Goal: Task Accomplishment & Management: Use online tool/utility

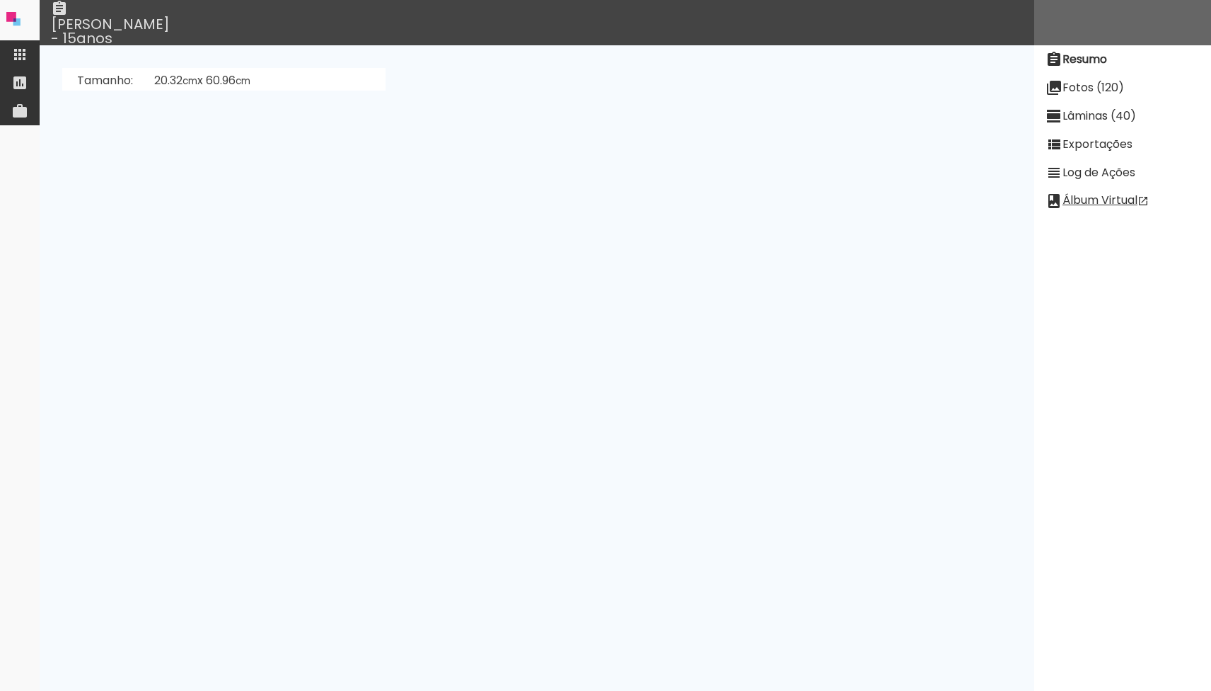
click at [0, 0] on slot "Fotos (120)" at bounding box center [0, 0] width 0 height 0
click at [0, 0] on slot "Lâminas (40)" at bounding box center [0, 0] width 0 height 0
click at [0, 0] on slot "Desenhar Lâminas" at bounding box center [0, 0] width 0 height 0
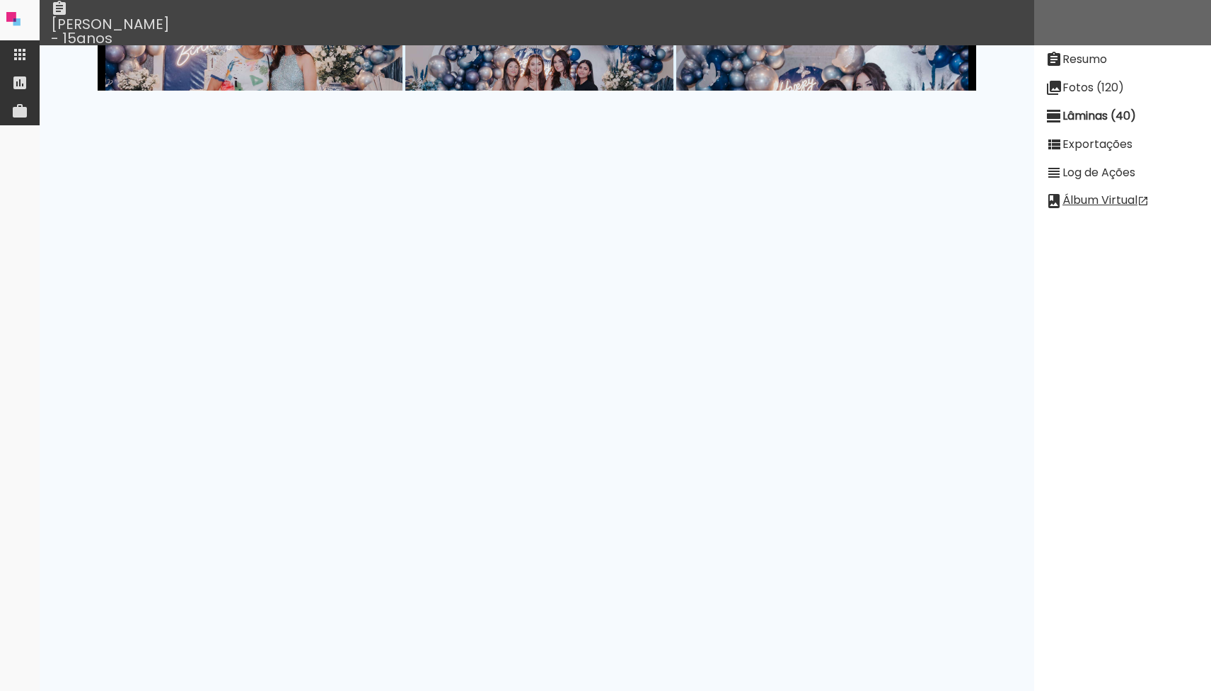
scroll to position [5279, 0]
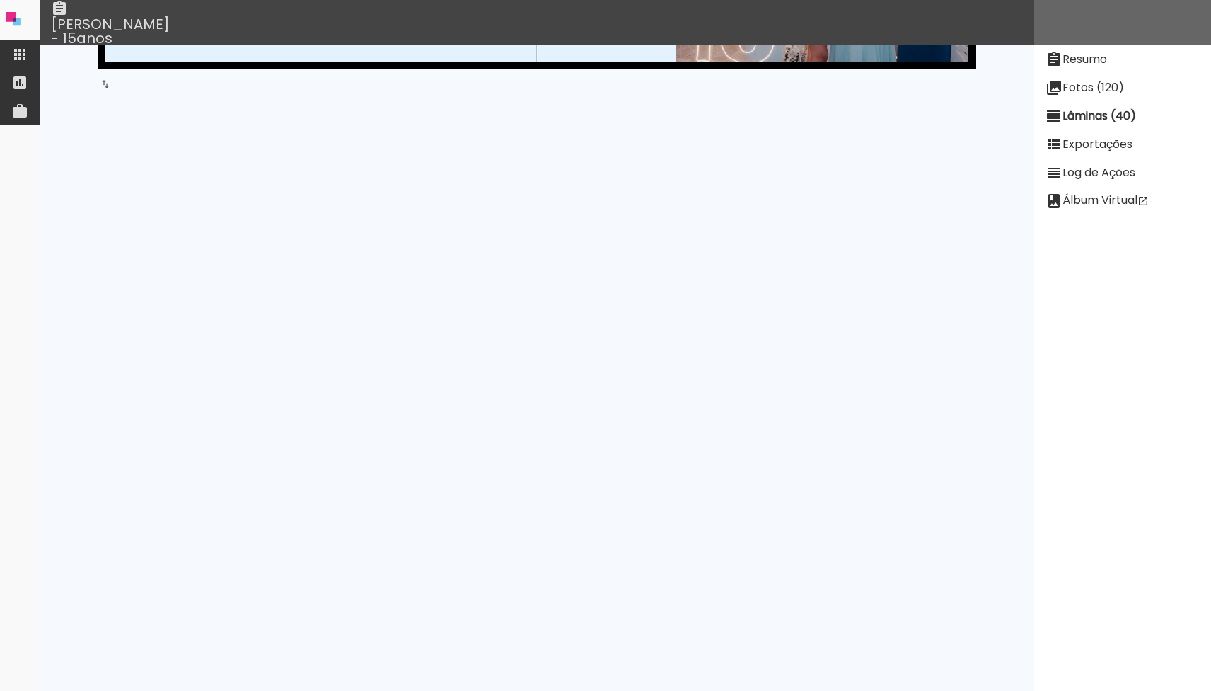
click at [1052, 143] on iron-icon at bounding box center [1054, 144] width 17 height 17
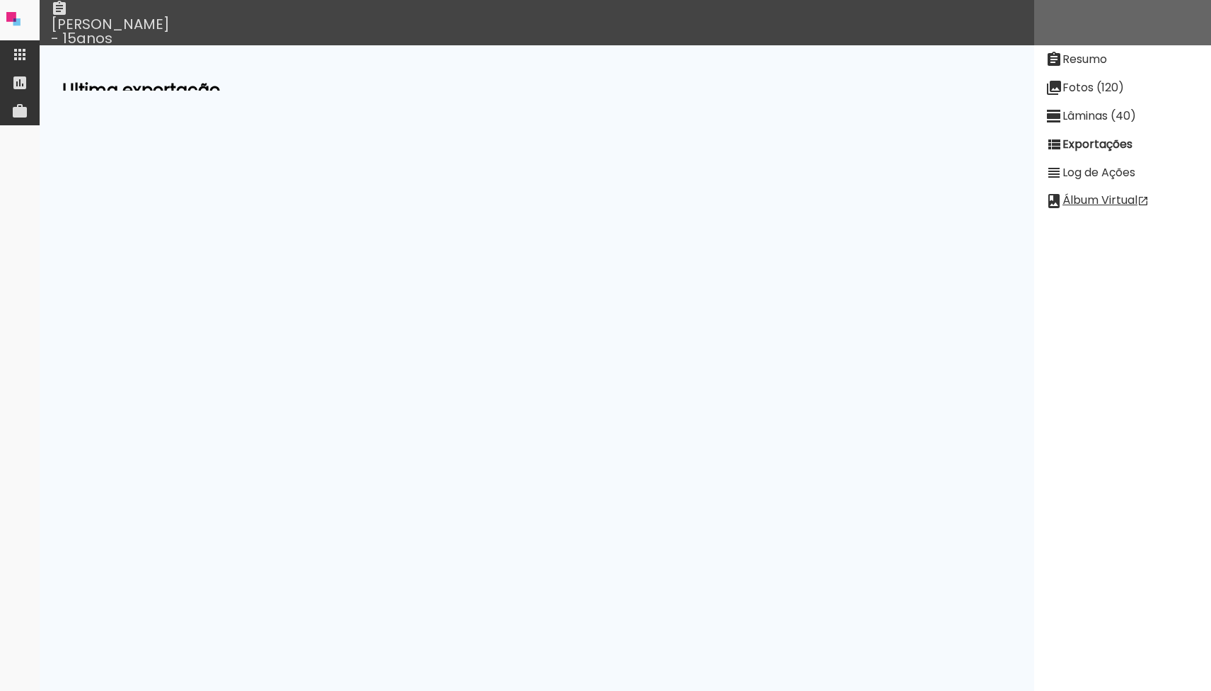
click at [0, 0] on slot "Exibir falha detectada em Aug 13 2025 10:44:26" at bounding box center [0, 0] width 0 height 0
drag, startPoint x: 444, startPoint y: 374, endPoint x: 232, endPoint y: 344, distance: 213.8
click at [232, 344] on td at bounding box center [302, 510] width 481 height 338
click at [280, 369] on pre at bounding box center [303, 509] width 460 height 304
click at [299, 80] on neon-animatable "Ultima exportação Qualidade low Estado internal-error Passo Steps@/selectedProj…" at bounding box center [537, 67] width 995 height 45
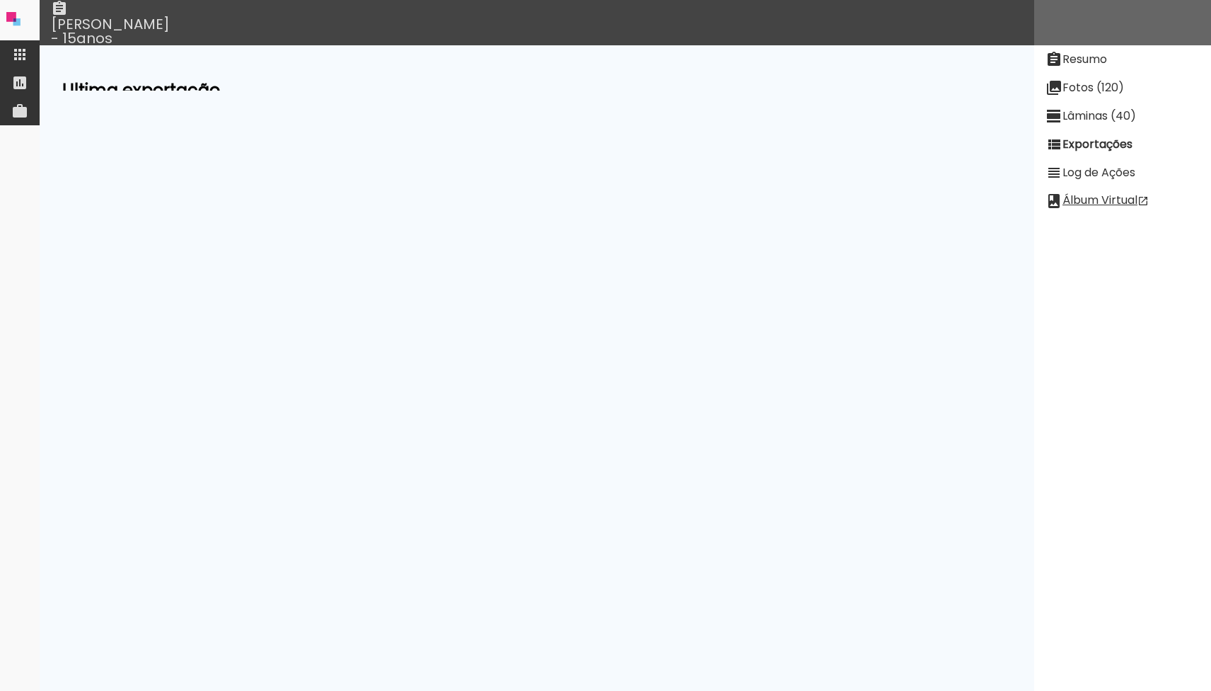
click at [17, 54] on iron-icon at bounding box center [19, 54] width 17 height 17
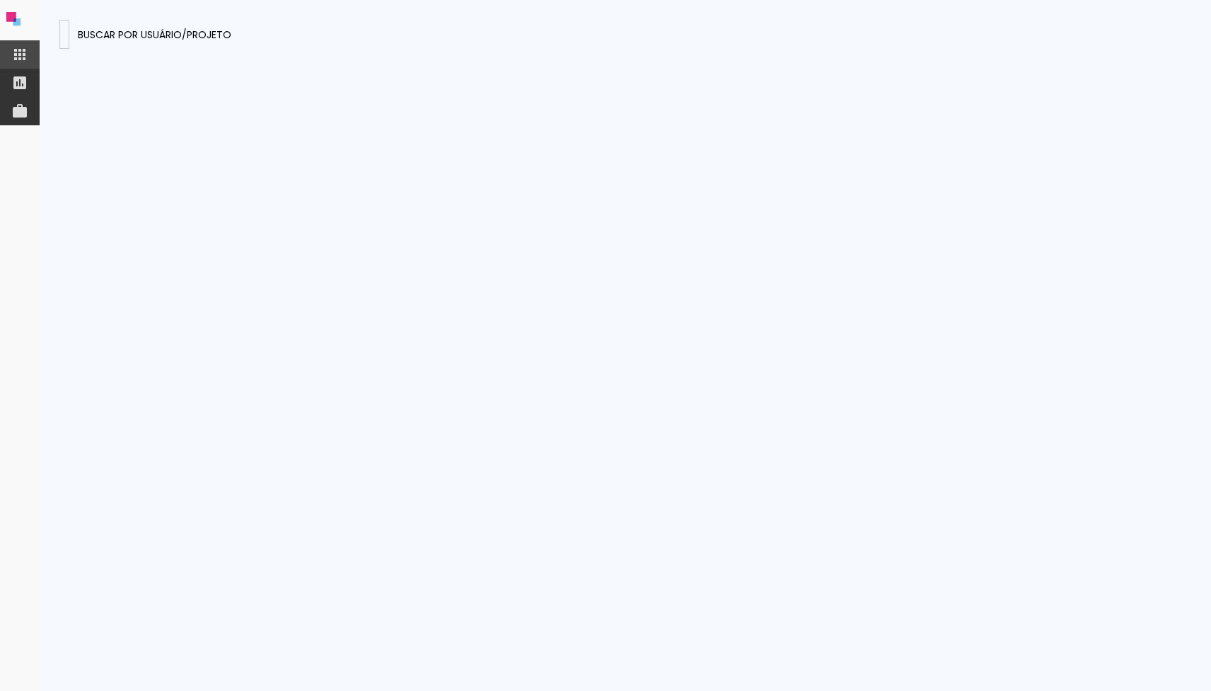
click at [64, 41] on div at bounding box center [64, 41] width 0 height 1
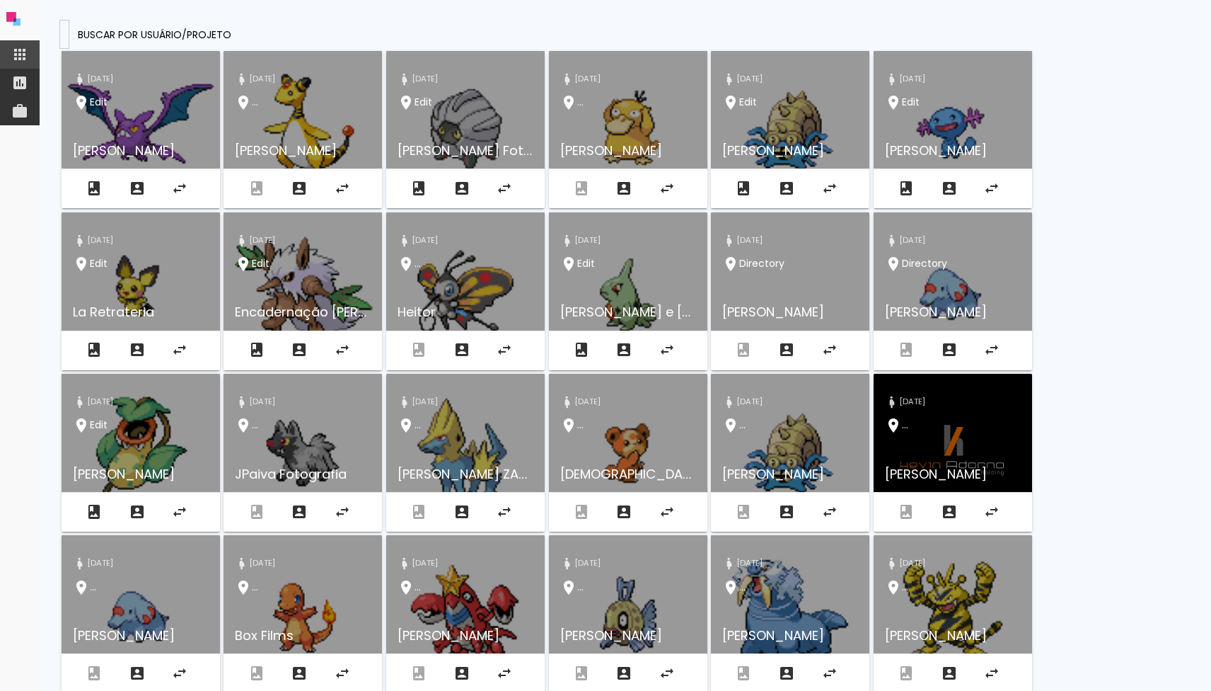
type input "efBTnR8wpFLaf8miG"
type paper-input "efBTnR8wpFLaf8miG"
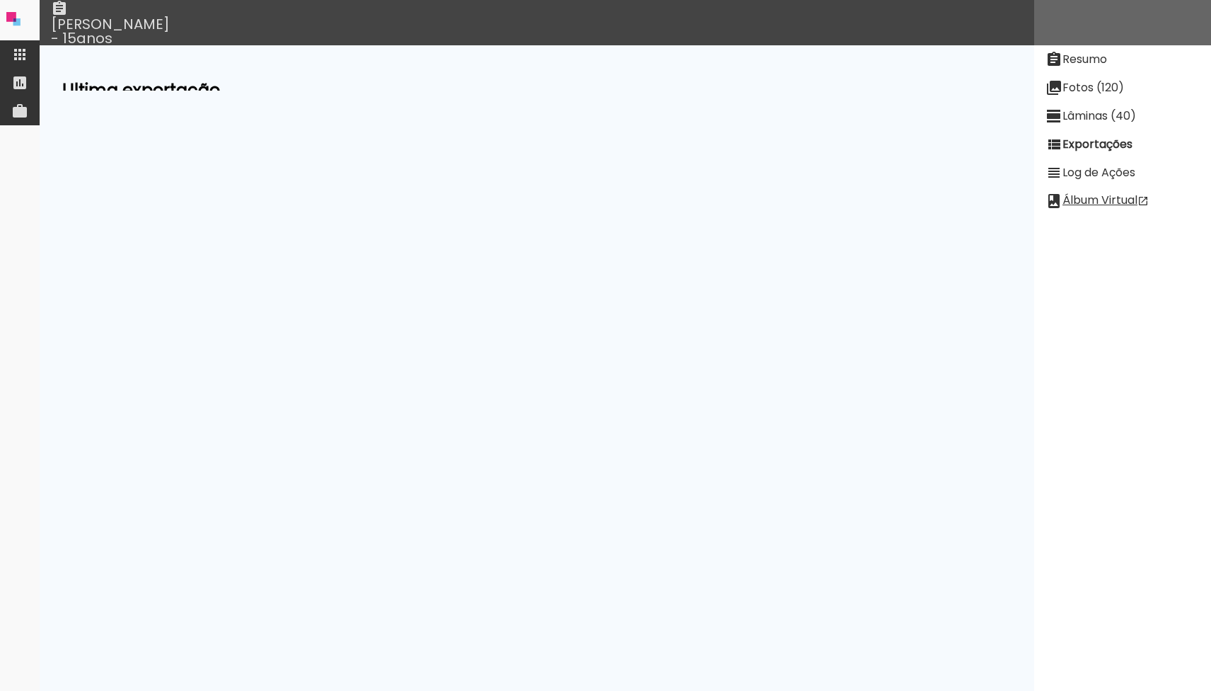
click at [0, 0] on slot "Resumo" at bounding box center [0, 0] width 0 height 0
click at [352, 188] on link "Paula Barbosa de Andrade (crtkKf2fZ85BwoM7q)" at bounding box center [264, 193] width 221 height 16
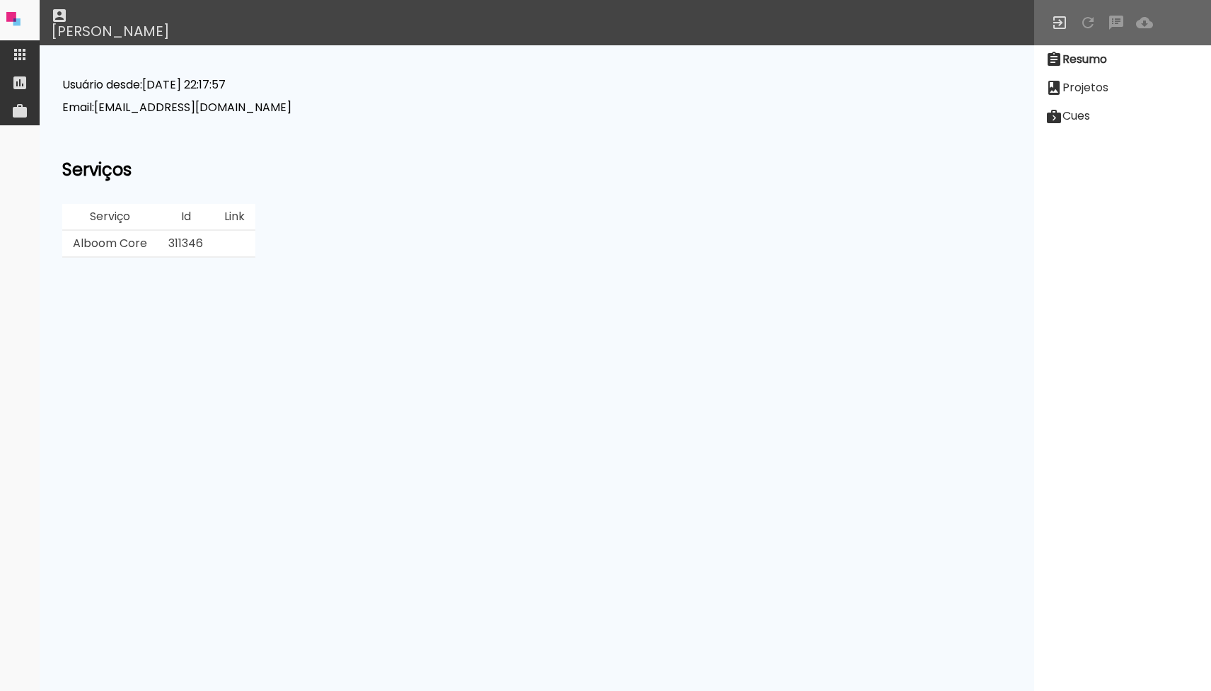
click at [176, 238] on td "311346" at bounding box center [186, 244] width 56 height 27
click at [16, 46] on iron-icon at bounding box center [19, 54] width 17 height 17
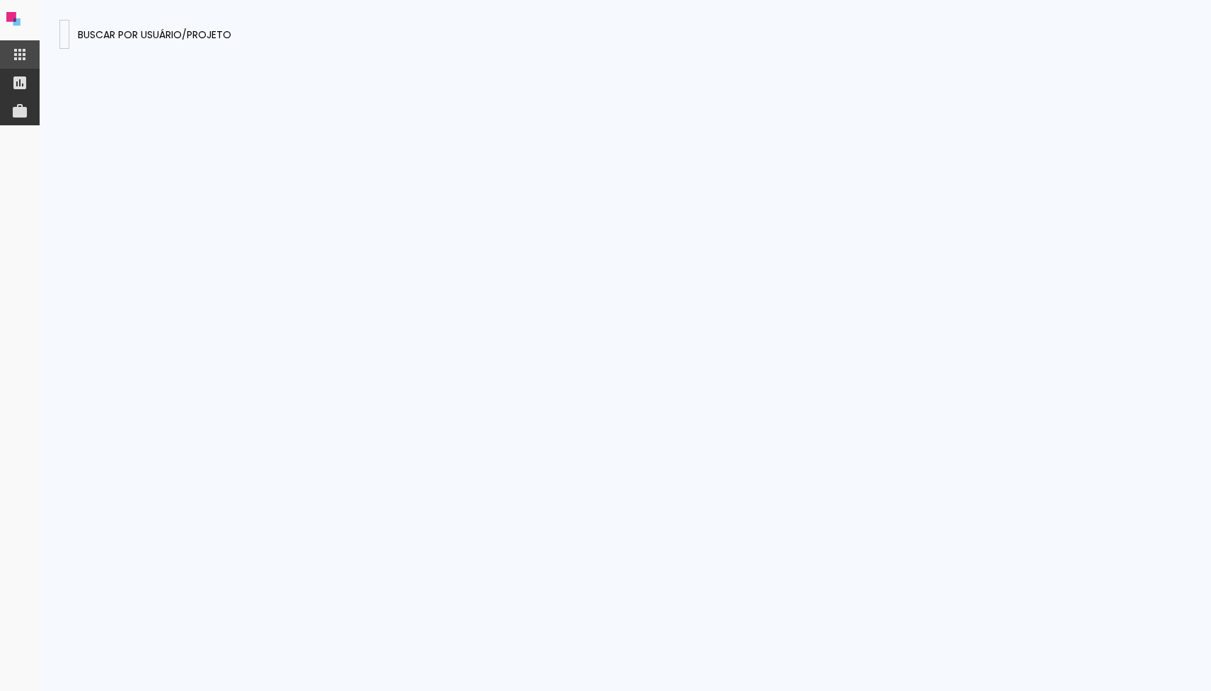
click at [64, 35] on input "efBTnR8wpFLaf8miG" at bounding box center [64, 33] width 0 height 15
type input "g4BrQL6KG36D6LJ3K"
type paper-input "g4BrQL6KG36D6LJ3K"
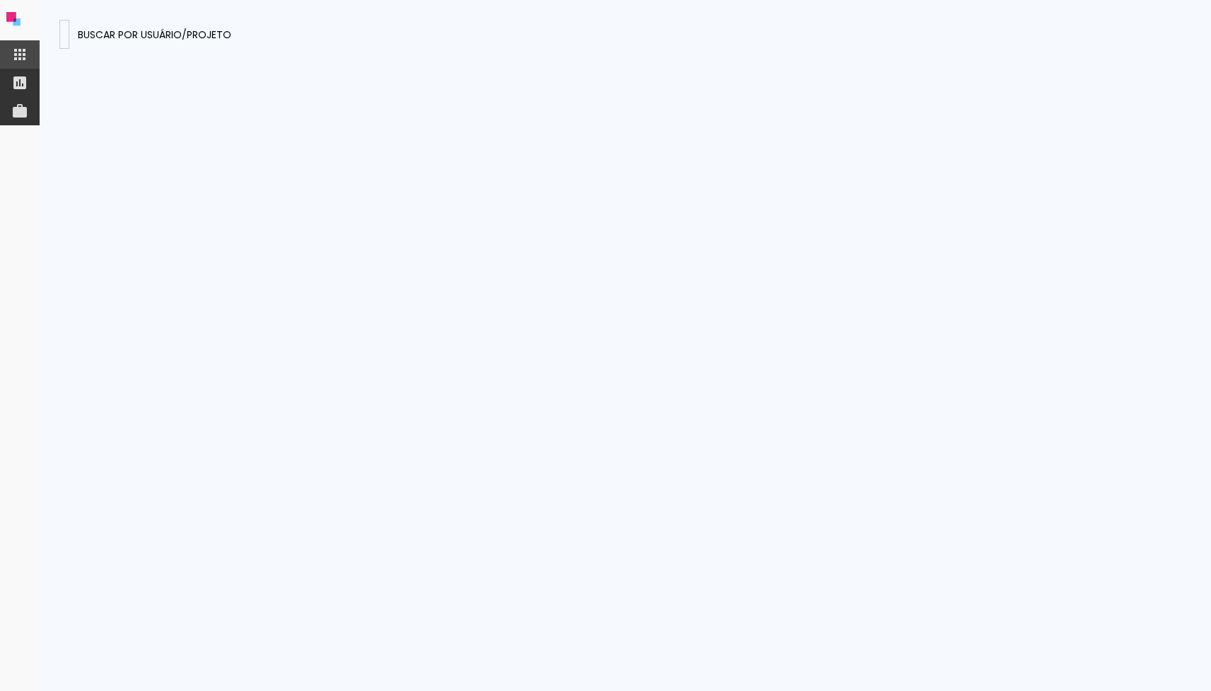
click at [0, 0] on slot "Buscar por usuário/projeto" at bounding box center [0, 0] width 0 height 0
click at [69, 21] on paper-input-container "g4BrQL6KG36D6LJ3K" at bounding box center [64, 34] width 10 height 29
click at [64, 33] on input "g4BrQL6KG36D6LJ3K" at bounding box center [64, 33] width 0 height 15
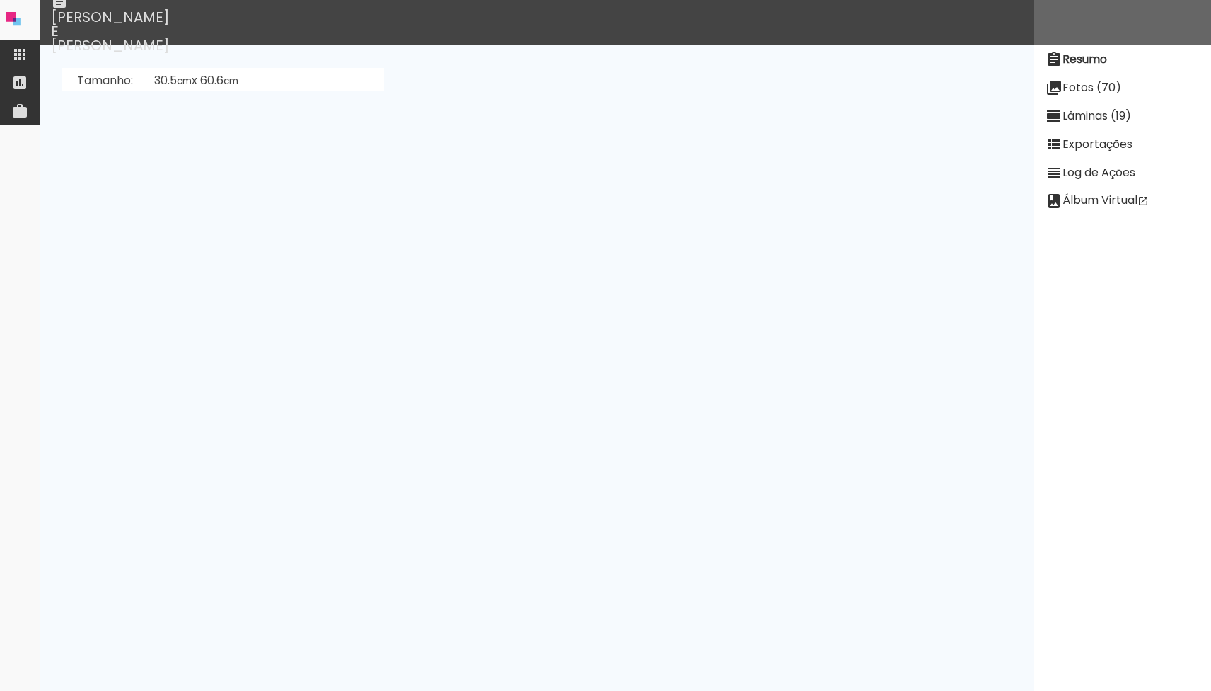
click at [0, 0] on slot "Fotos (70)" at bounding box center [0, 0] width 0 height 0
click at [0, 0] on slot "Exportações" at bounding box center [0, 0] width 0 height 0
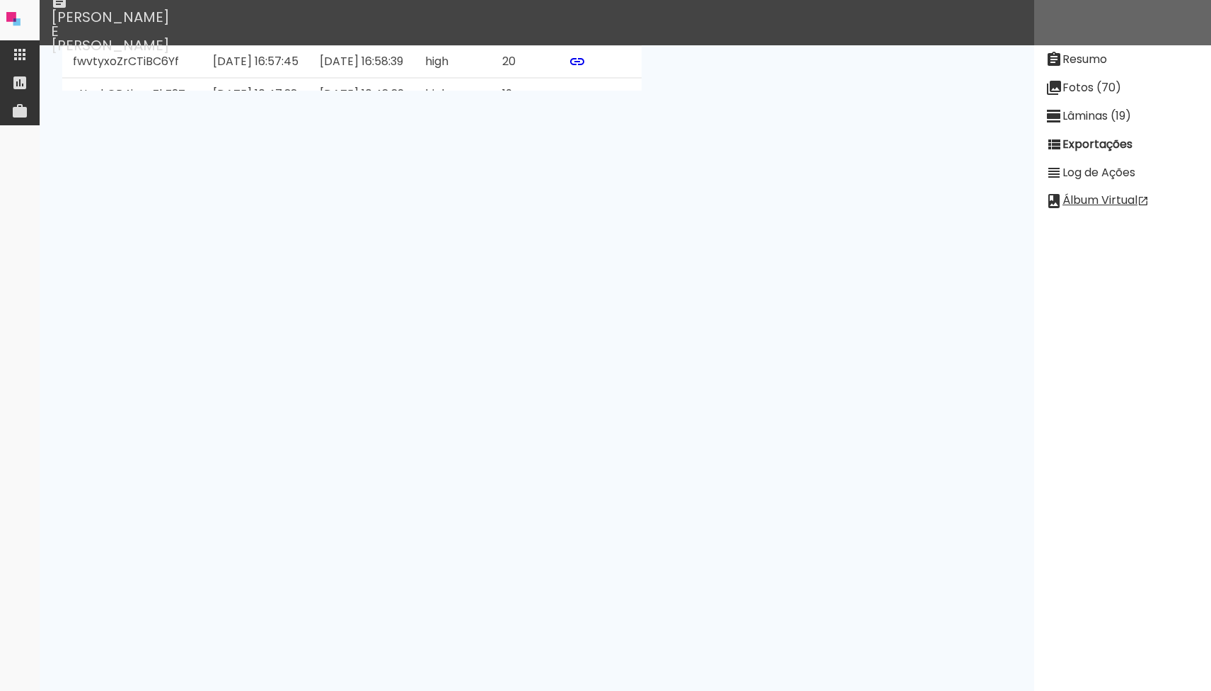
click at [637, 424] on paper-button "Ver Log" at bounding box center [607, 418] width 60 height 27
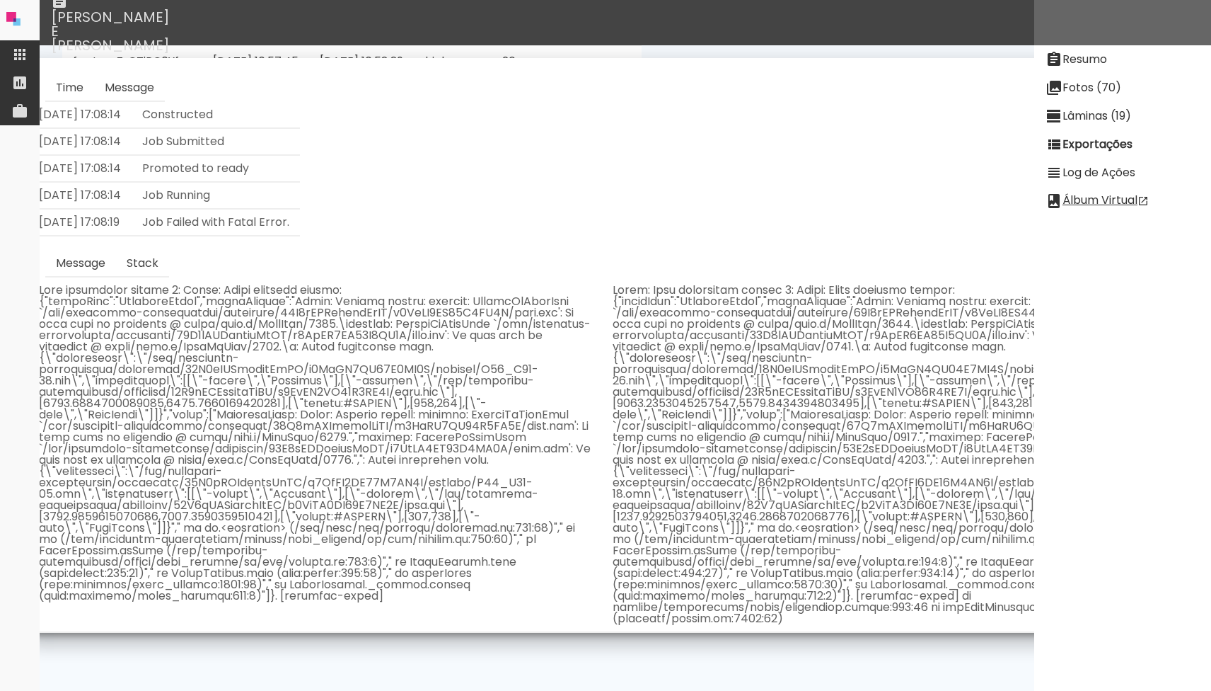
click at [0, 0] on slot "Lâminas (19)" at bounding box center [0, 0] width 0 height 0
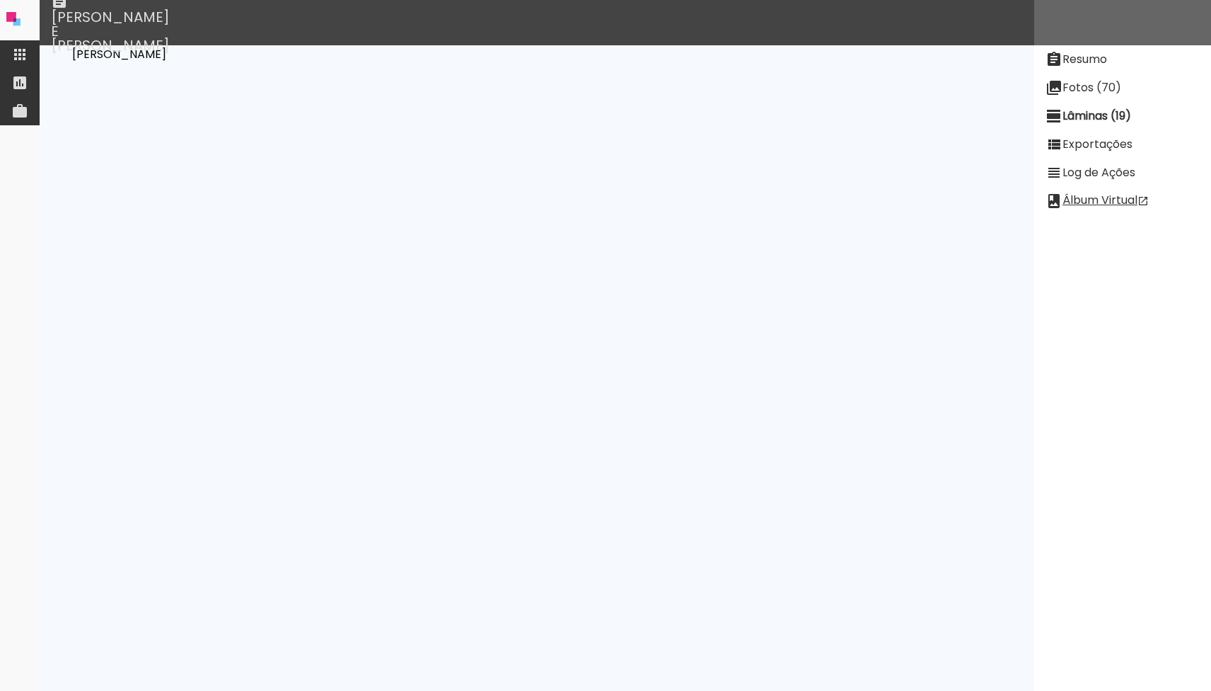
scroll to position [0, 0]
click at [173, 52] on neon-animatable "Desenhar Lâminas" at bounding box center [537, 67] width 995 height 45
click at [0, 0] on slot "Desenhar Lâminas" at bounding box center [0, 0] width 0 height 0
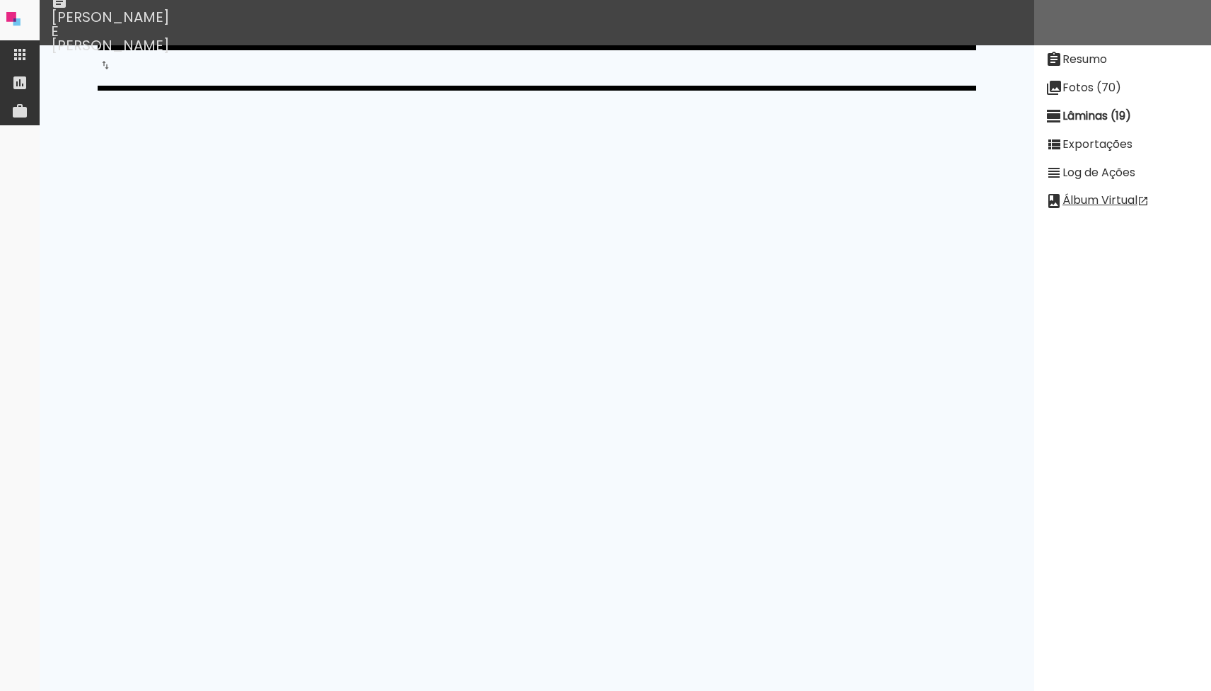
scroll to position [522, 0]
click at [1086, 97] on paper-item "Fotos (70)" at bounding box center [1123, 88] width 177 height 28
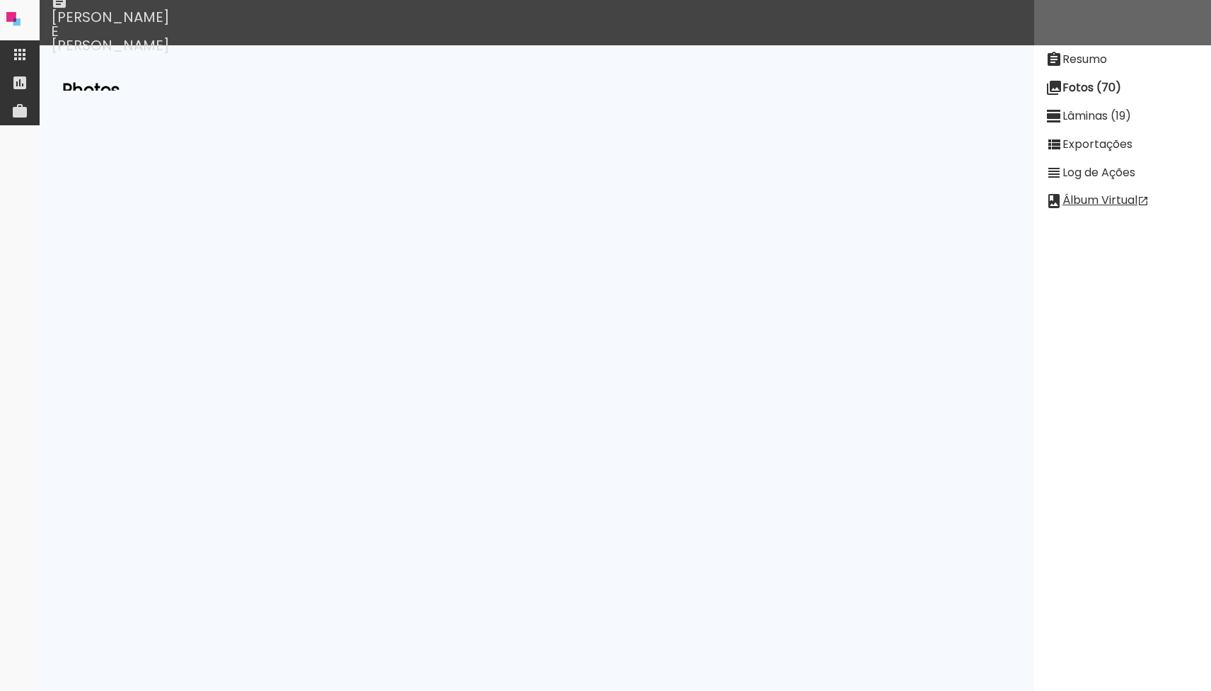
scroll to position [0, 0]
click at [0, 0] on slot "Resumo" at bounding box center [0, 0] width 0 height 0
click at [0, 0] on slot "Lâminas (19)" at bounding box center [0, 0] width 0 height 0
click at [0, 0] on slot "Exportações" at bounding box center [0, 0] width 0 height 0
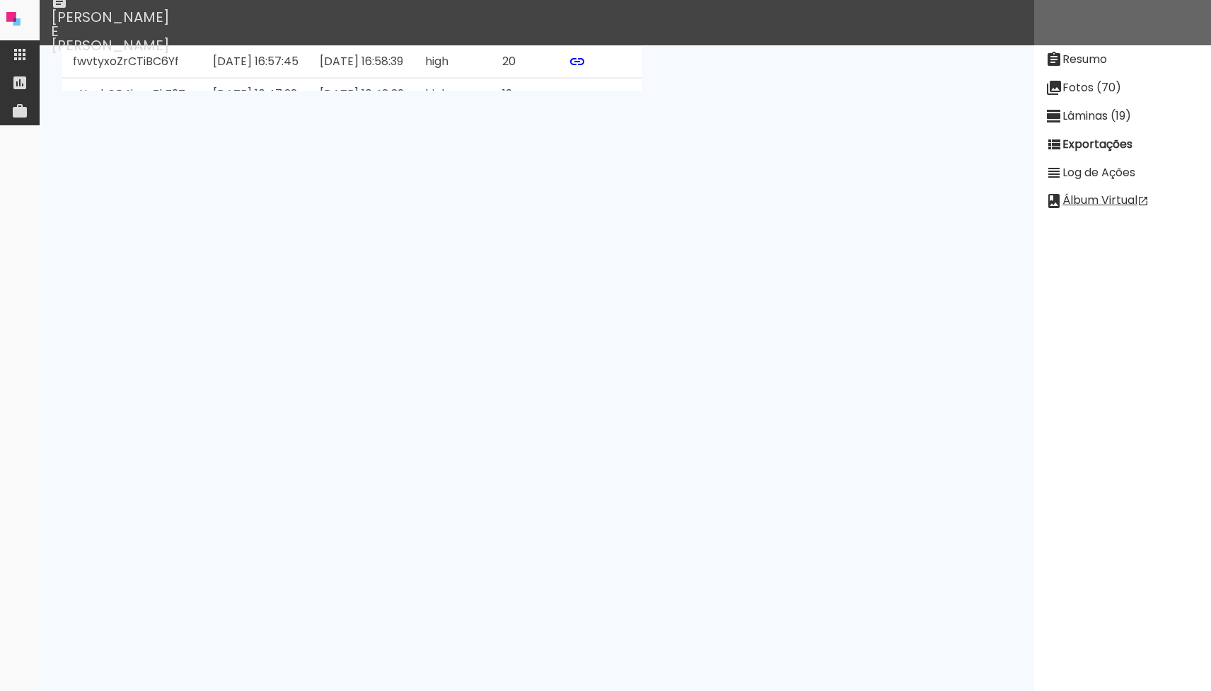
click at [0, 0] on slot "Ver Log" at bounding box center [0, 0] width 0 height 0
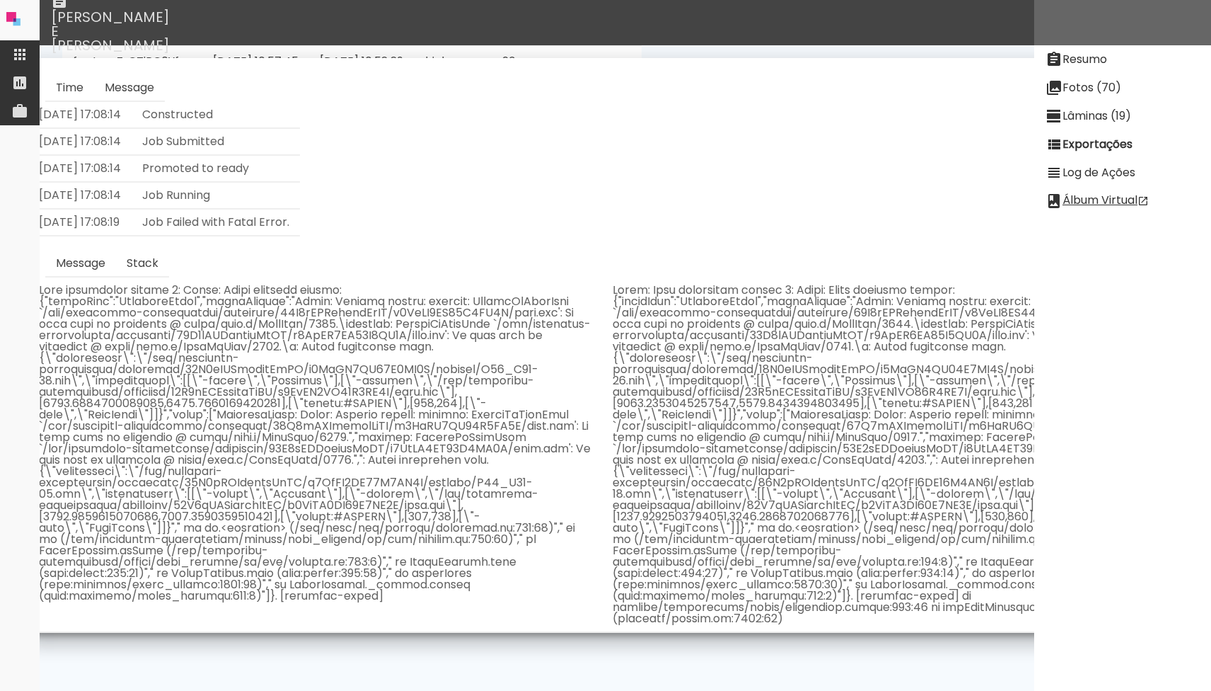
click at [396, 240] on paper-dialog "Time Message Aug 04 2025 17:08:14 Constructed Aug 04 2025 17:08:14 Job Submitte…" at bounding box center [605, 345] width 1155 height 575
click at [1073, 71] on paper-item "Resumo" at bounding box center [1123, 59] width 177 height 28
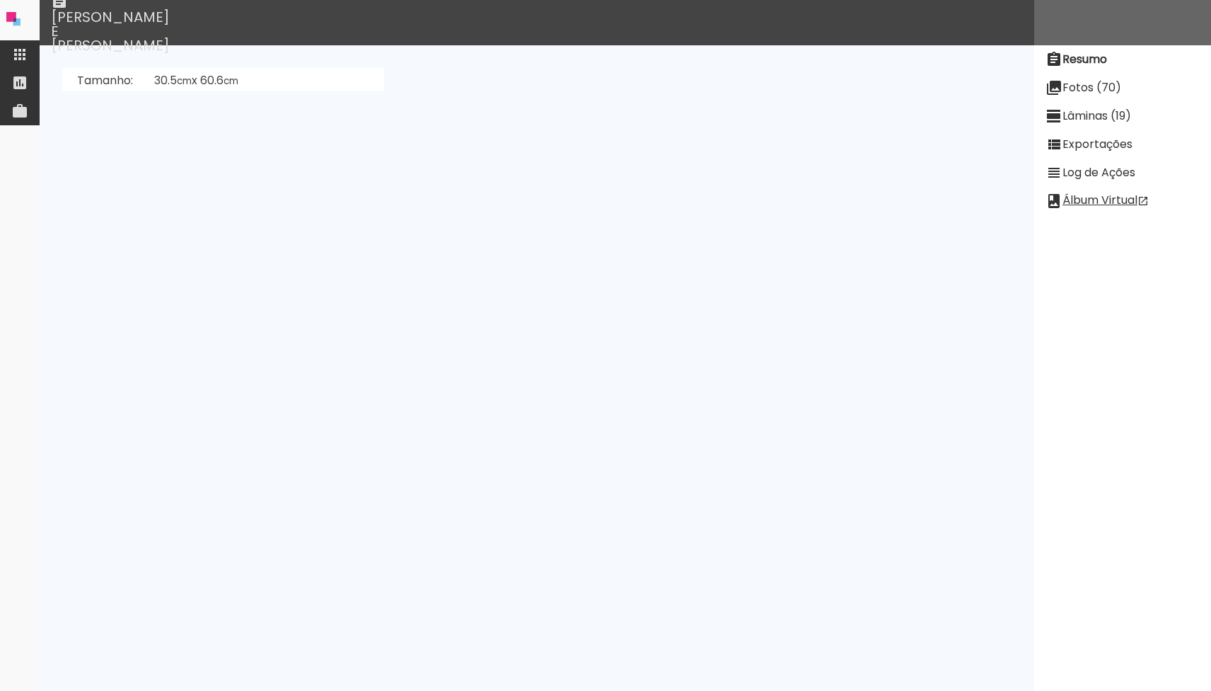
click at [0, 0] on slot "Fotos (70)" at bounding box center [0, 0] width 0 height 0
click at [0, 0] on slot "Lâminas (19)" at bounding box center [0, 0] width 0 height 0
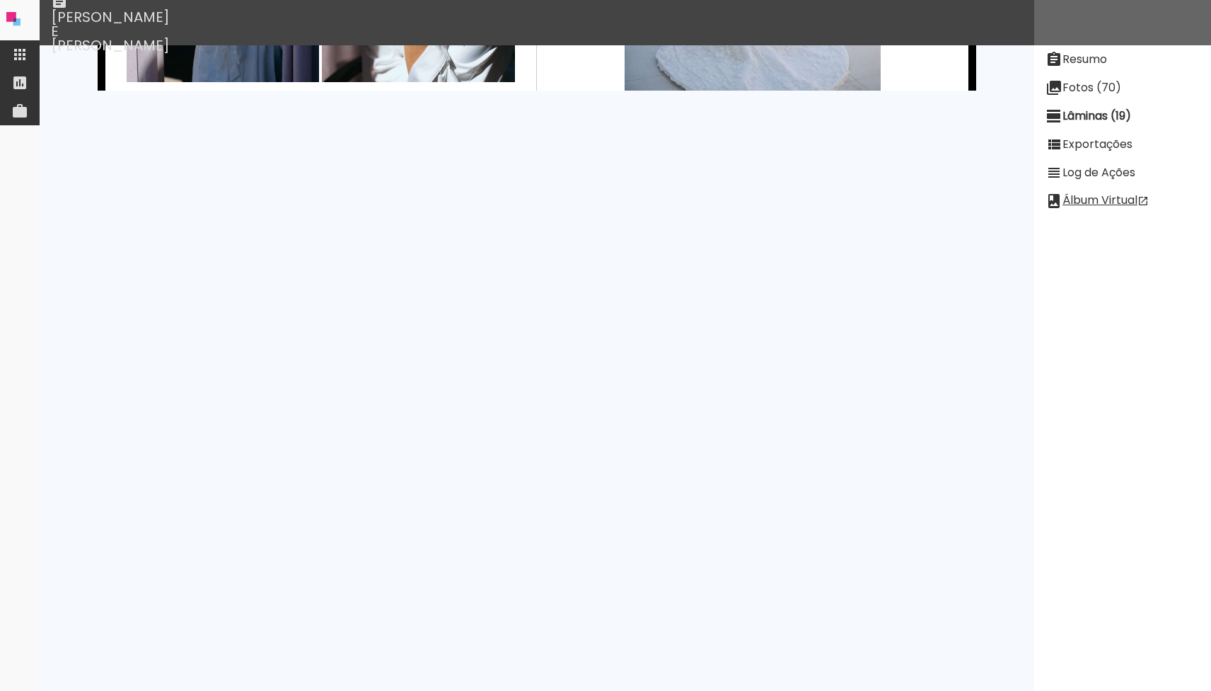
scroll to position [464, 0]
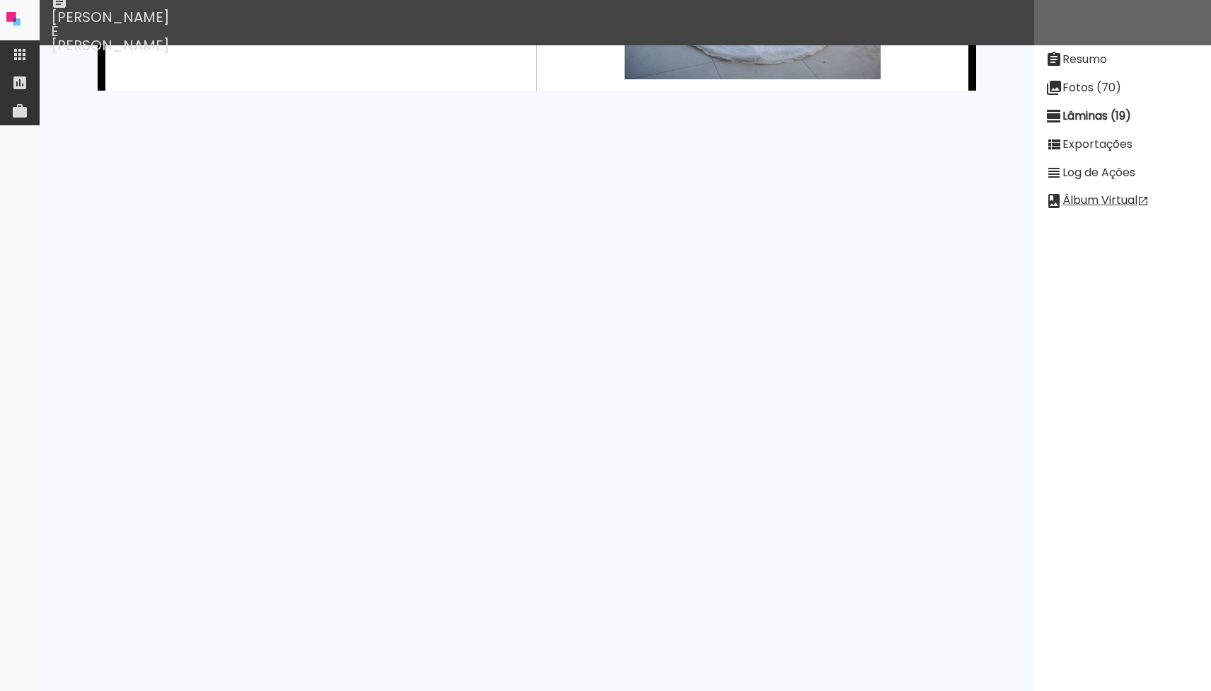
click at [0, 0] on slot "Fotos (70)" at bounding box center [0, 0] width 0 height 0
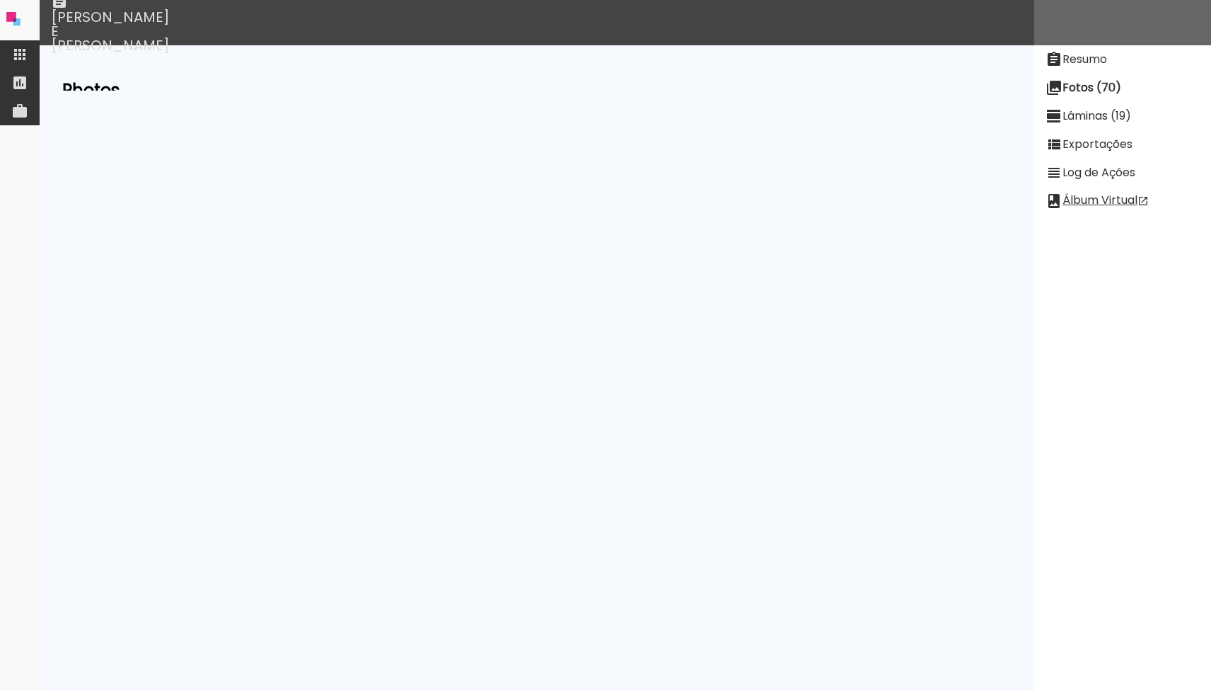
click at [0, 0] on slot "Resumo" at bounding box center [0, 0] width 0 height 0
click at [374, 189] on link "Diego Alejandro Viera de Mello (67T5sGEJojgnhCiPA)" at bounding box center [263, 193] width 219 height 16
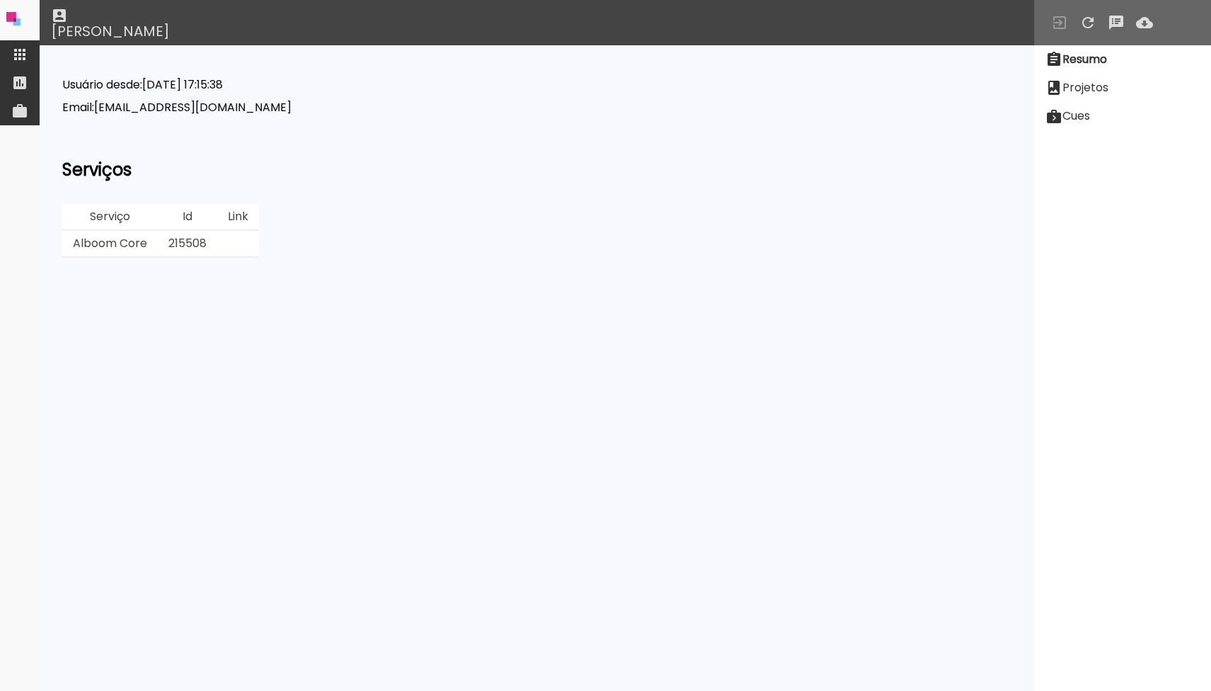
click at [915, 86] on dl "Usuário desde: Feb 25 2025 17:15:38" at bounding box center [537, 84] width 950 height 11
click at [0, 0] on slot "Projetos" at bounding box center [0, 0] width 0 height 0
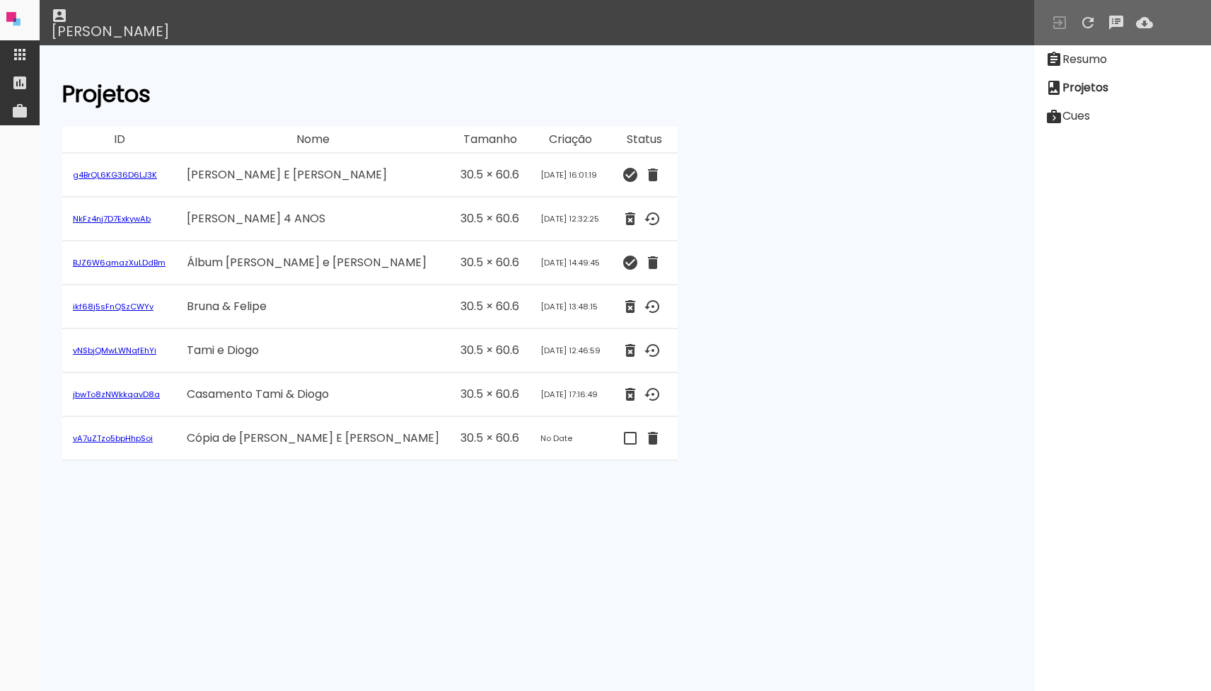
click at [114, 173] on link "g4BrQL6KG36D6LJ3K" at bounding box center [115, 174] width 84 height 11
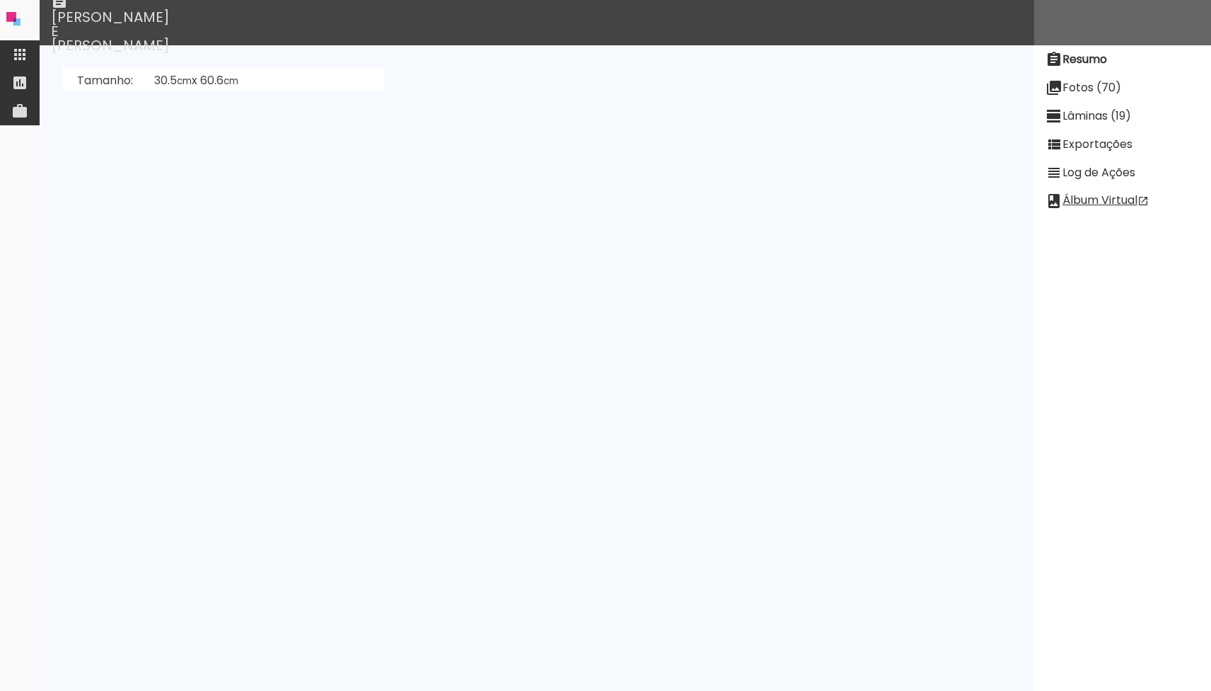
click at [1059, 112] on iron-icon at bounding box center [1054, 116] width 17 height 17
click at [0, 0] on slot "Desenhar Lâminas" at bounding box center [0, 0] width 0 height 0
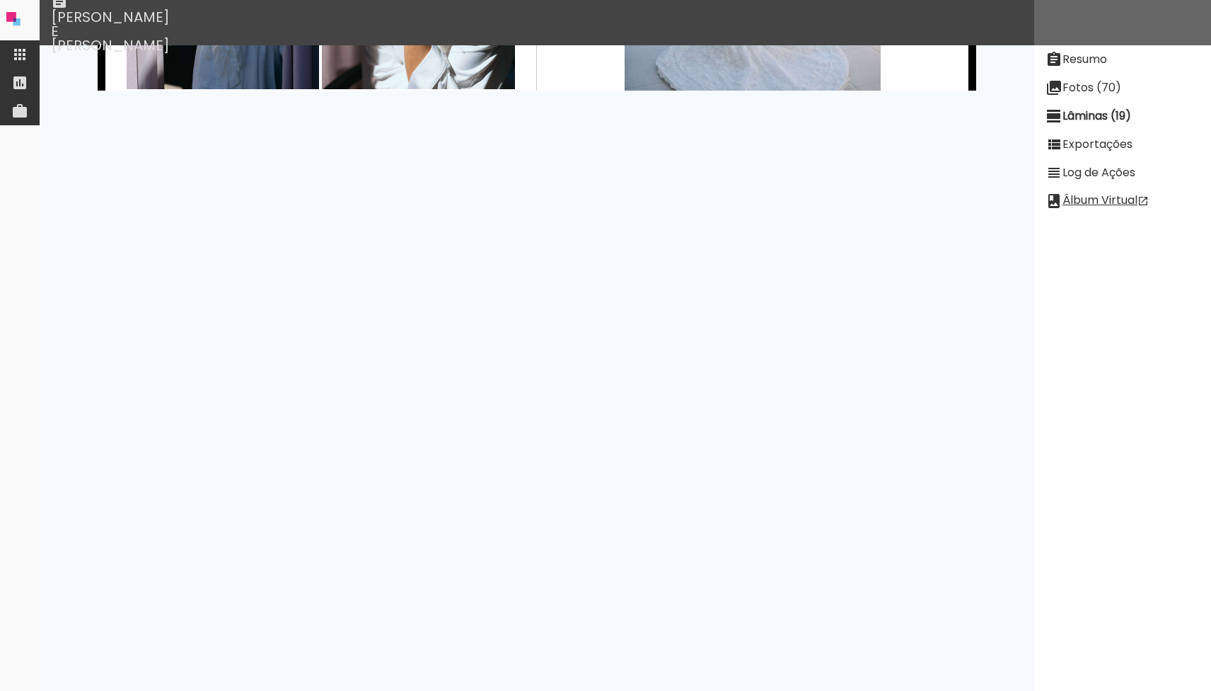
scroll to position [416, 0]
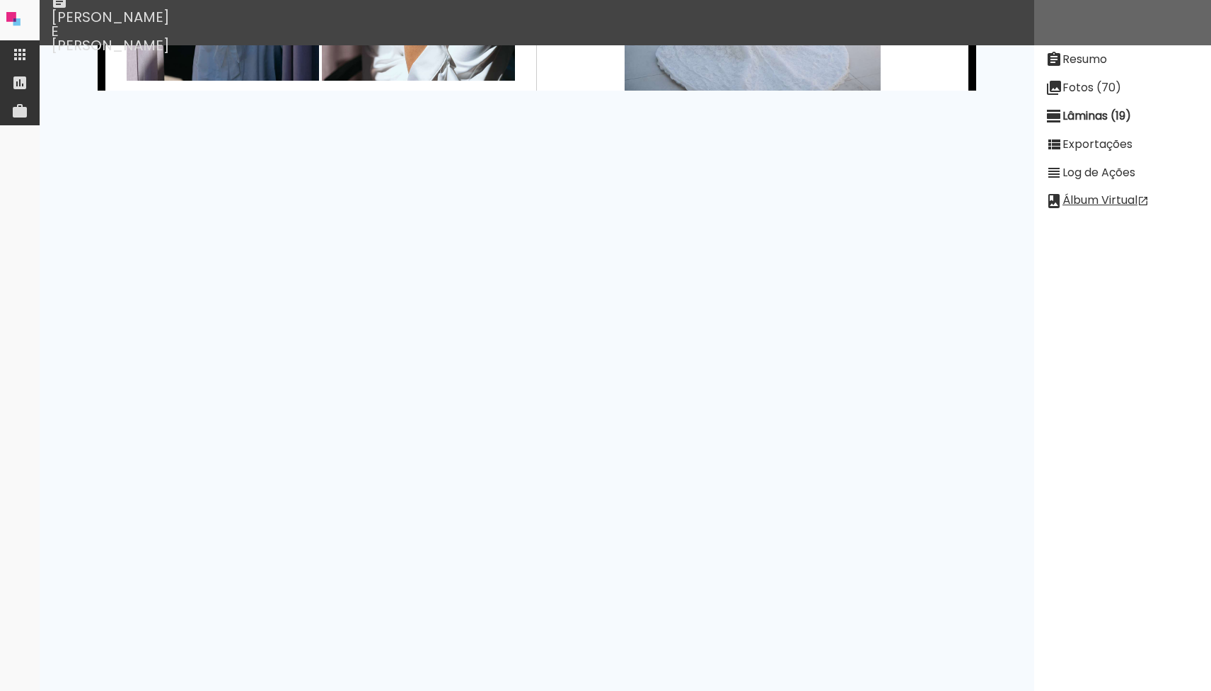
click at [0, 0] on slot "Fotos (70)" at bounding box center [0, 0] width 0 height 0
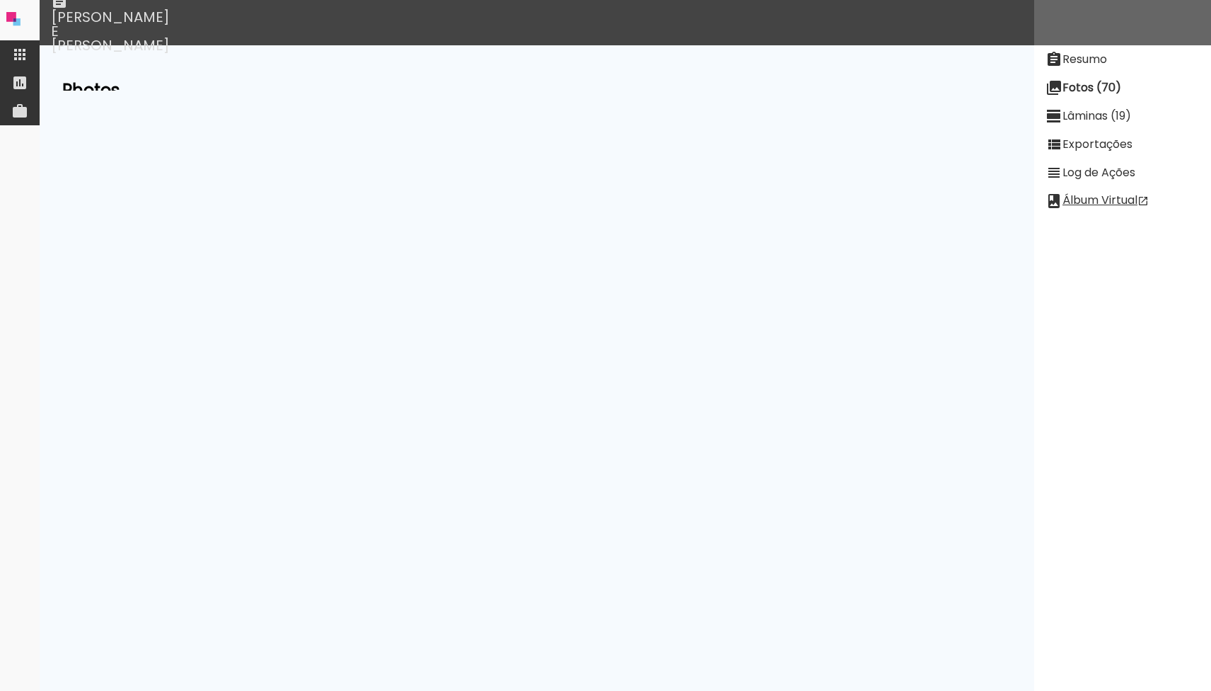
drag, startPoint x: 391, startPoint y: 258, endPoint x: 510, endPoint y: 271, distance: 120.3
click at [492, 271] on div "oYNA4gFuuRGwDWFSc" at bounding box center [424, 265] width 135 height 30
click at [405, 224] on div "3D5pG9Td37s9GiMXZ" at bounding box center [420, 228] width 127 height 30
click at [410, 289] on div "WYt5wwHEkJeaaga6a" at bounding box center [423, 302] width 132 height 30
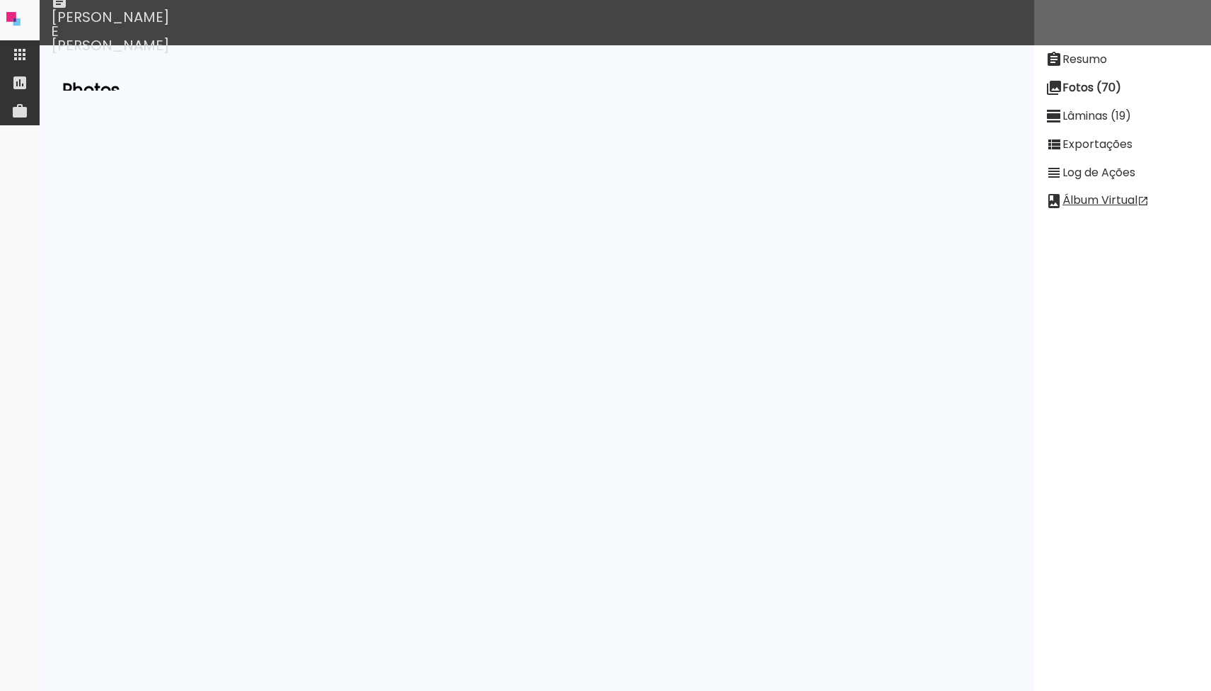
click at [410, 289] on div "WYt5wwHEkJeaaga6a" at bounding box center [423, 302] width 132 height 30
click at [403, 333] on div "Pk2yYsq4ZkCLfEThw" at bounding box center [417, 338] width 120 height 30
click at [409, 276] on div "oYNA4gFuuRGwDWFSc" at bounding box center [424, 265] width 135 height 30
click at [409, 287] on div "WYt5wwHEkJeaaga6a" at bounding box center [423, 302] width 132 height 30
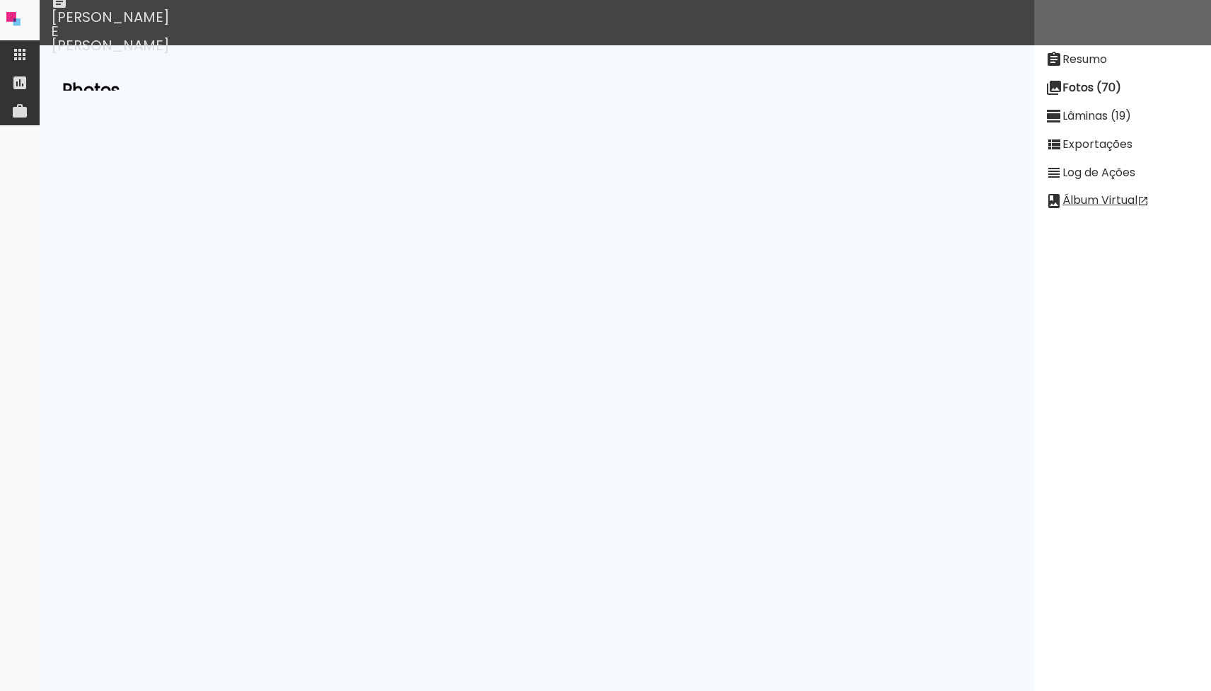
click at [409, 287] on div "WYt5wwHEkJeaaga6a" at bounding box center [423, 302] width 132 height 30
click at [276, 127] on input at bounding box center [297, 129] width 224 height 18
click at [0, 0] on slot "Resumo" at bounding box center [0, 0] width 0 height 0
click at [0, 0] on slot "Lâminas (19)" at bounding box center [0, 0] width 0 height 0
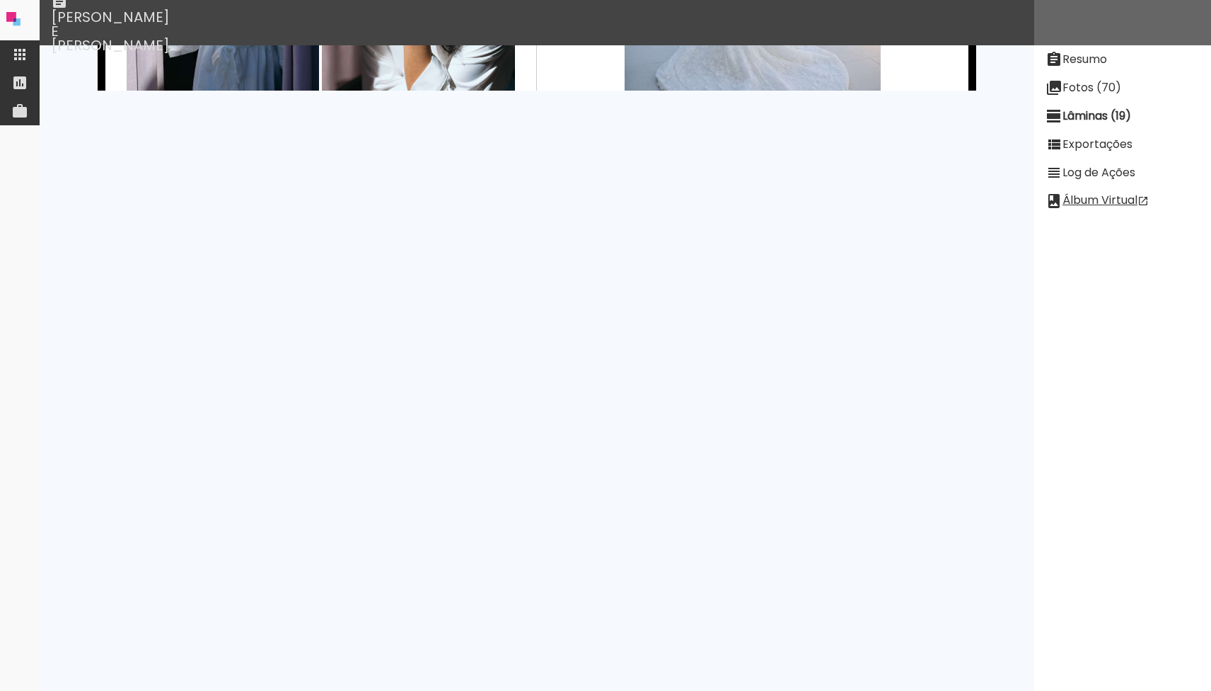
scroll to position [0, 0]
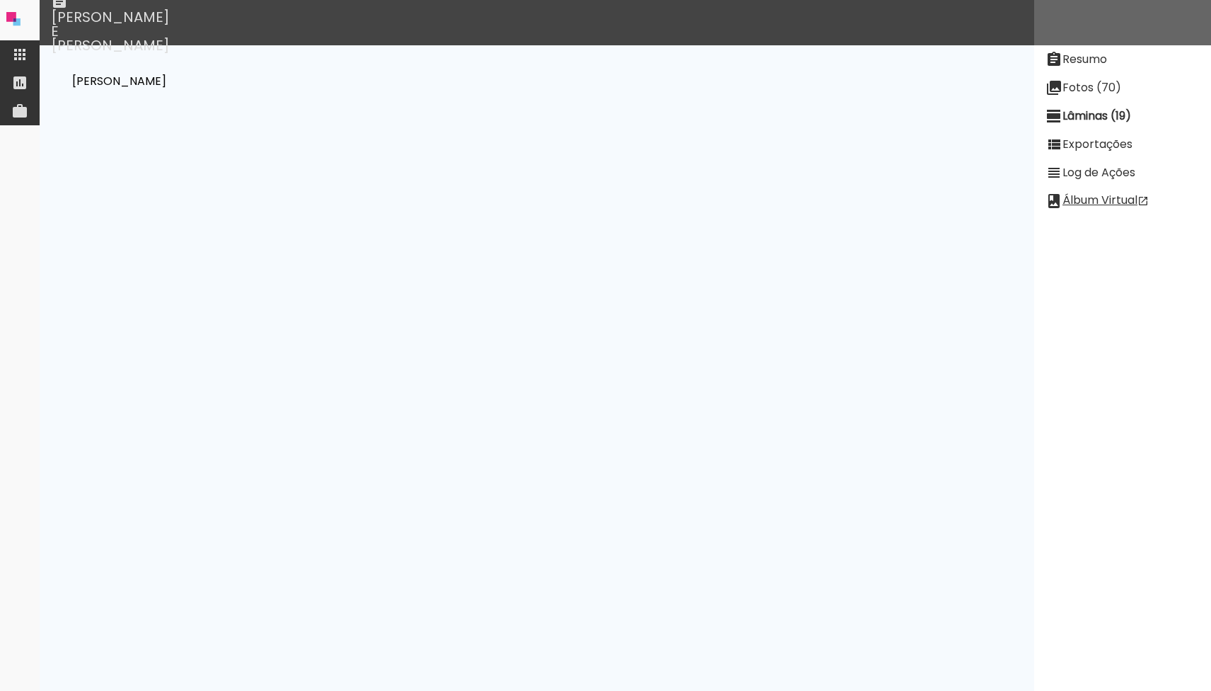
click at [0, 0] on slot "Fotos (70)" at bounding box center [0, 0] width 0 height 0
click at [301, 125] on input at bounding box center [297, 129] width 224 height 18
paste input "SyCTBR84jJZSCBvrC"
type input "SyCTBR84jJZSCBvrC"
click at [305, 122] on input at bounding box center [297, 129] width 224 height 18
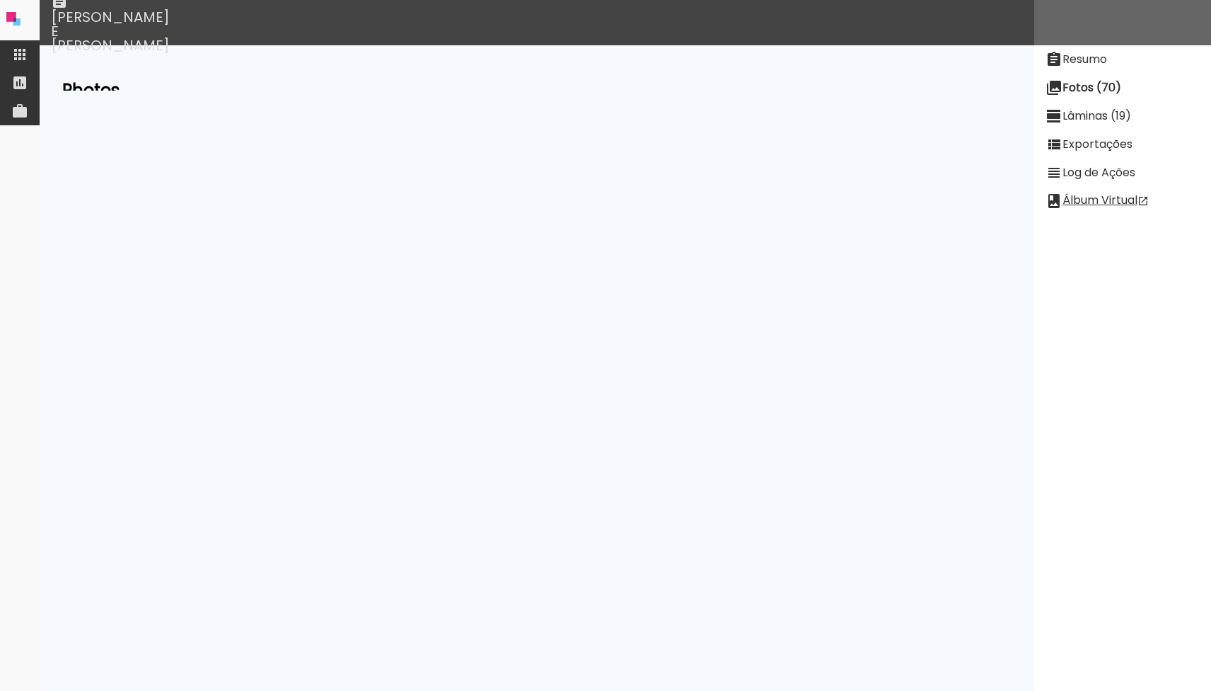
click at [272, 127] on input "4061" at bounding box center [297, 129] width 224 height 18
type input "6"
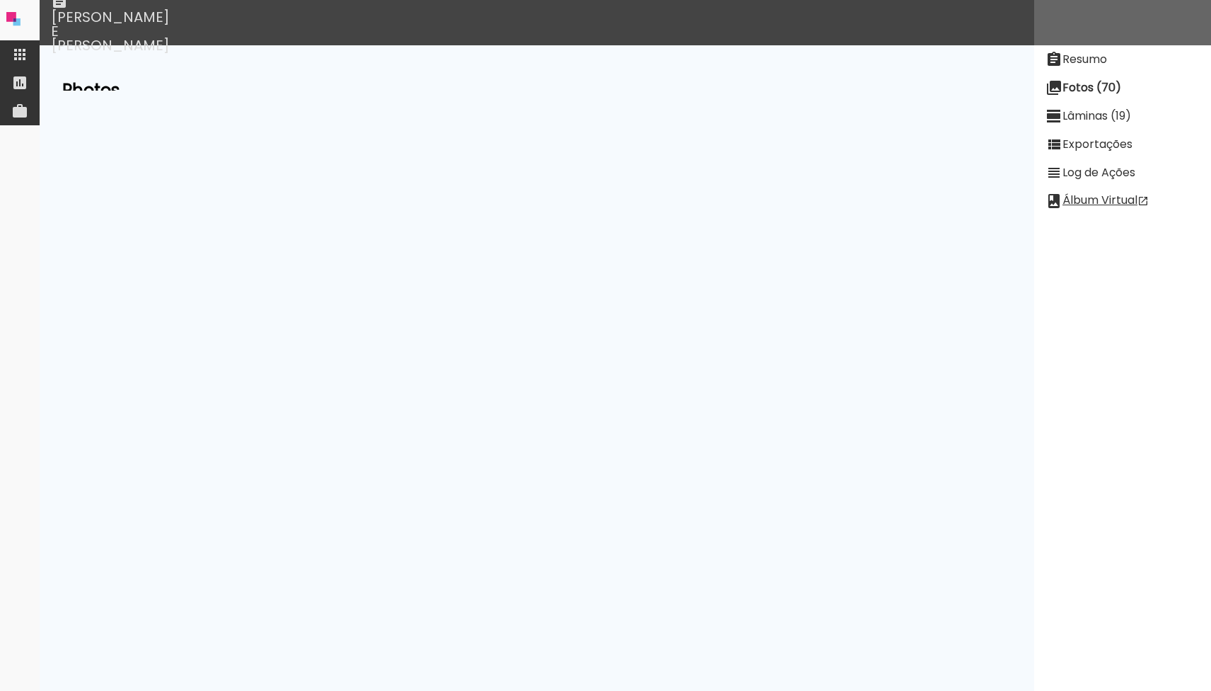
scroll to position [25, 0]
click at [1071, 127] on paper-item "Lâminas (19)" at bounding box center [1123, 116] width 177 height 28
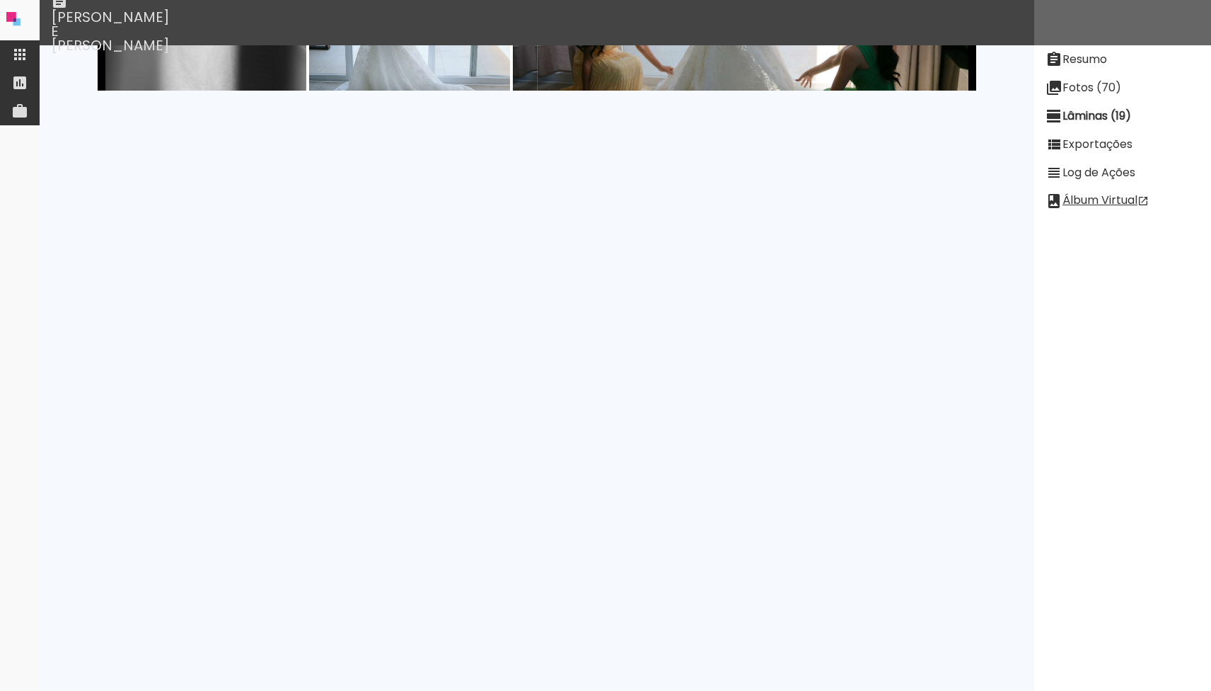
scroll to position [969, 0]
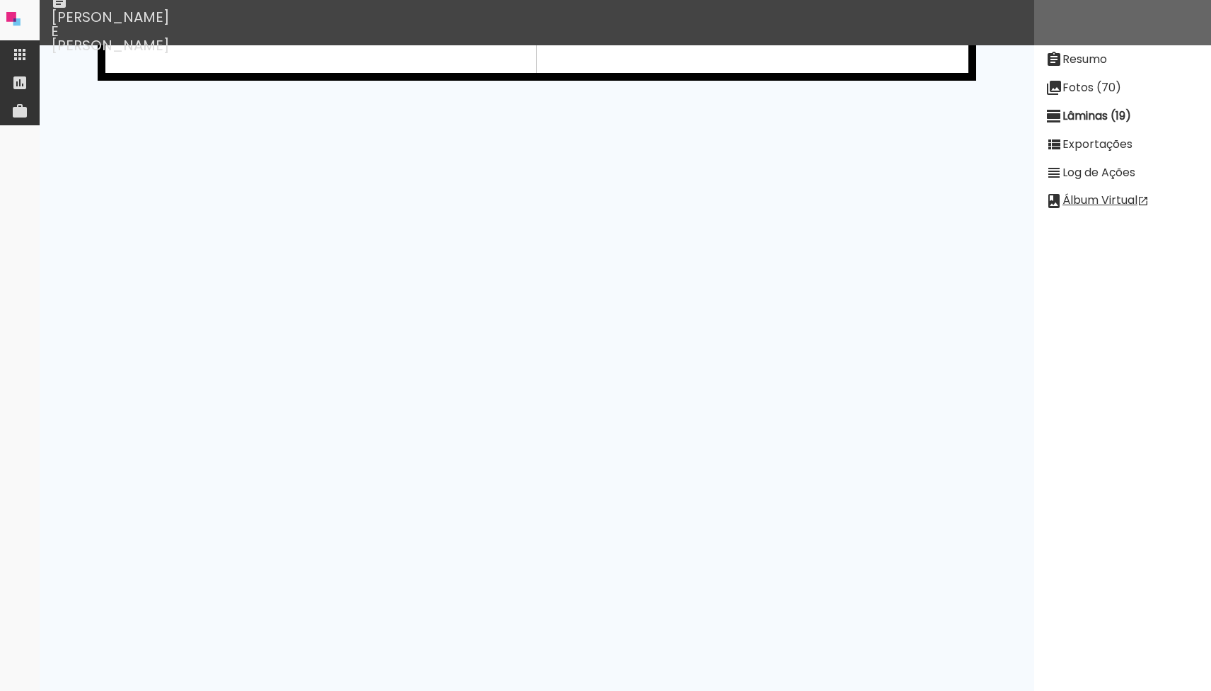
click at [1095, 48] on paper-item "Resumo" at bounding box center [1123, 59] width 177 height 28
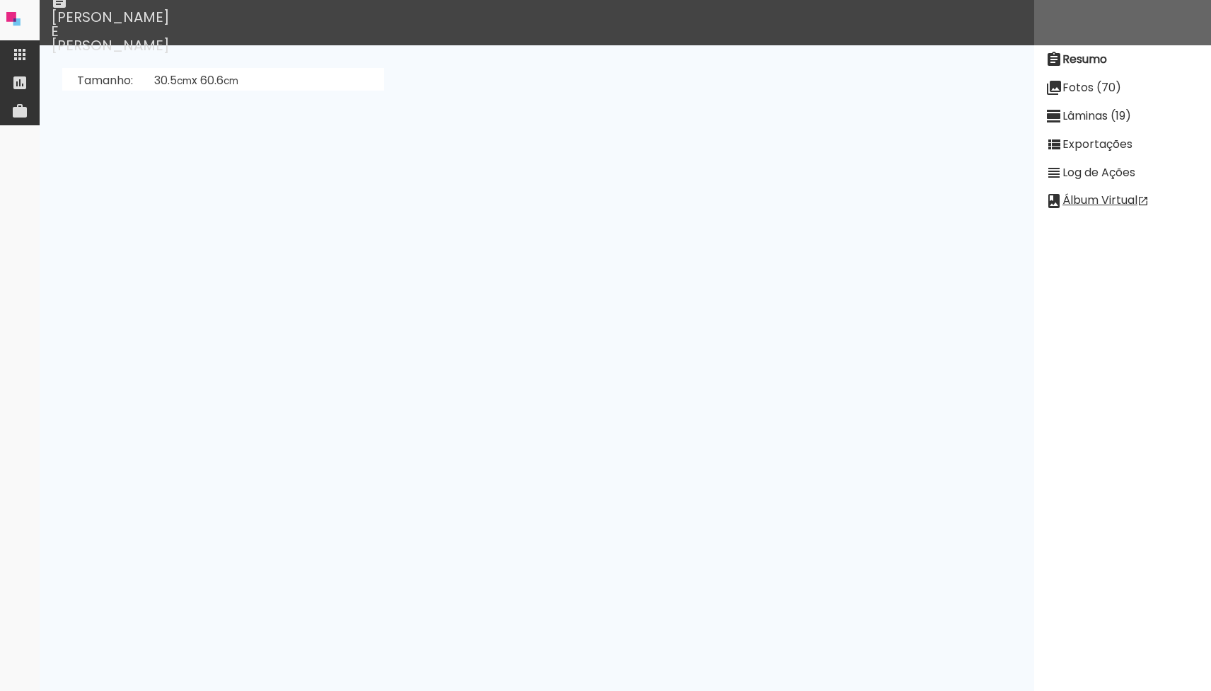
click at [0, 0] on slot "Fotos (70)" at bounding box center [0, 0] width 0 height 0
drag, startPoint x: 267, startPoint y: 310, endPoint x: 299, endPoint y: 405, distance: 100.7
click at [0, 0] on slot "0 casamento_nabila_e_renato_florianopolis-8.jpg w6azEa6vZuGPgyH5z 2481 x 3721 d…" at bounding box center [0, 0] width 0 height 0
click at [325, 141] on paper-input-container at bounding box center [297, 129] width 234 height 32
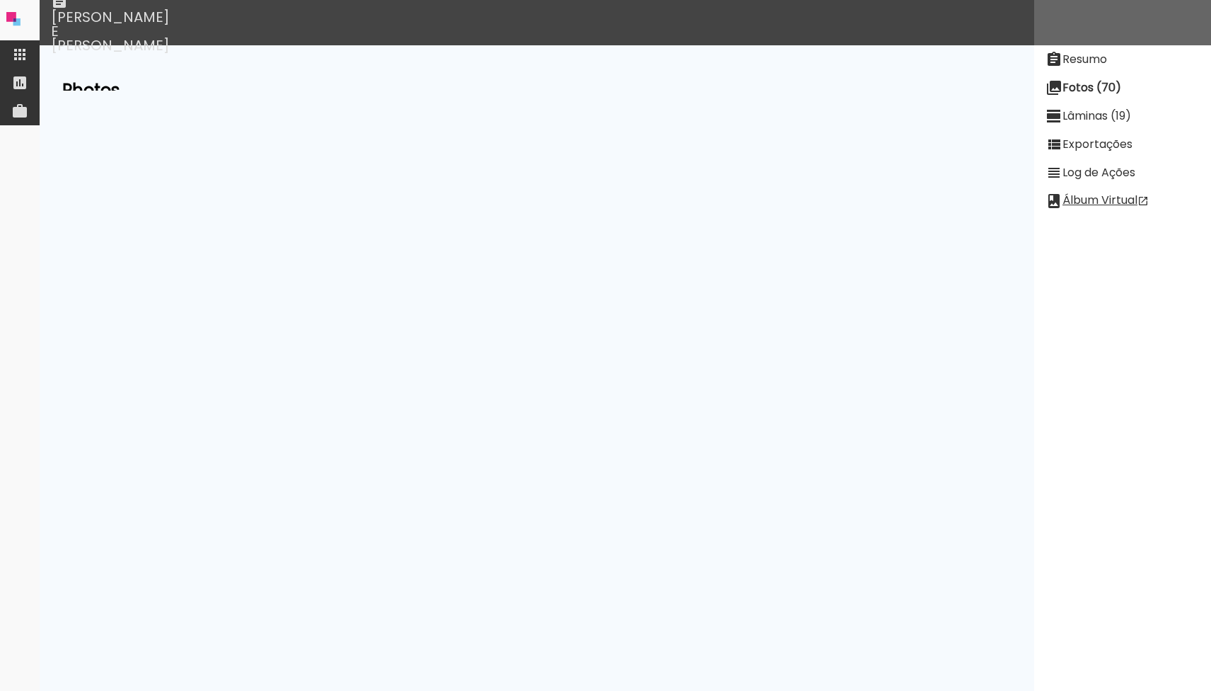
click at [313, 129] on input at bounding box center [297, 129] width 224 height 18
type input "Syc"
type paper-input "Syc"
click at [786, 154] on iron-icon at bounding box center [772, 157] width 28 height 17
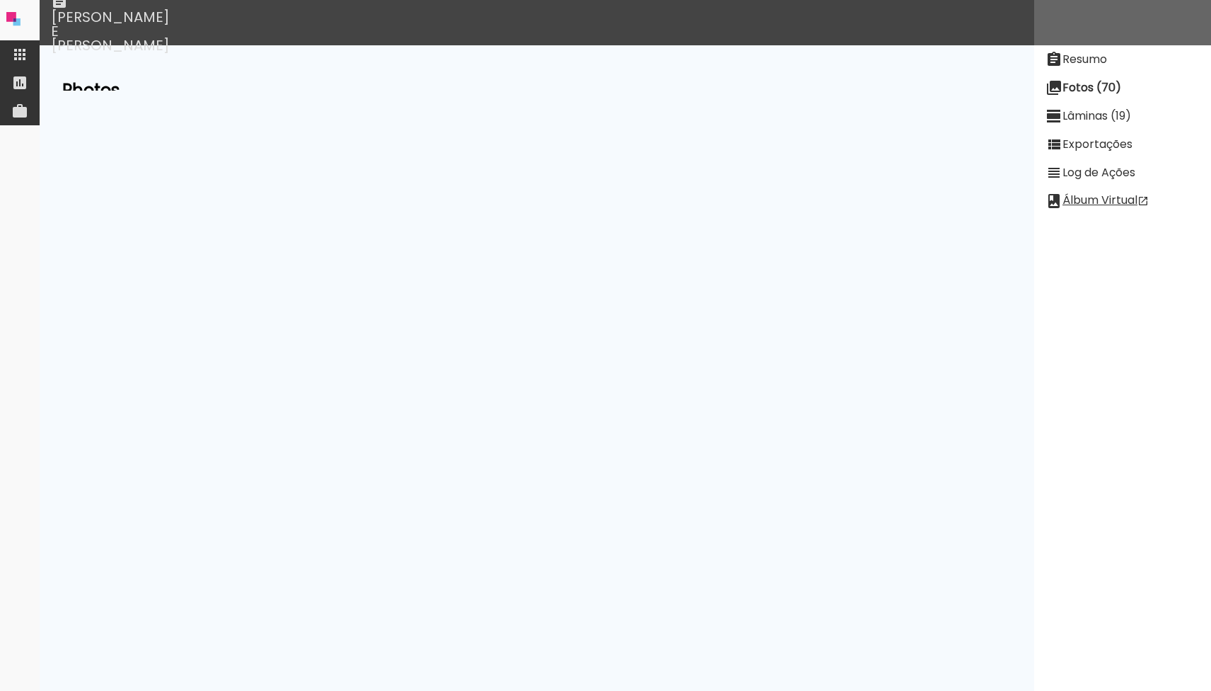
click at [320, 139] on paper-input-container "Syc" at bounding box center [297, 129] width 234 height 32
click at [313, 129] on input "Syc" at bounding box center [297, 129] width 224 height 18
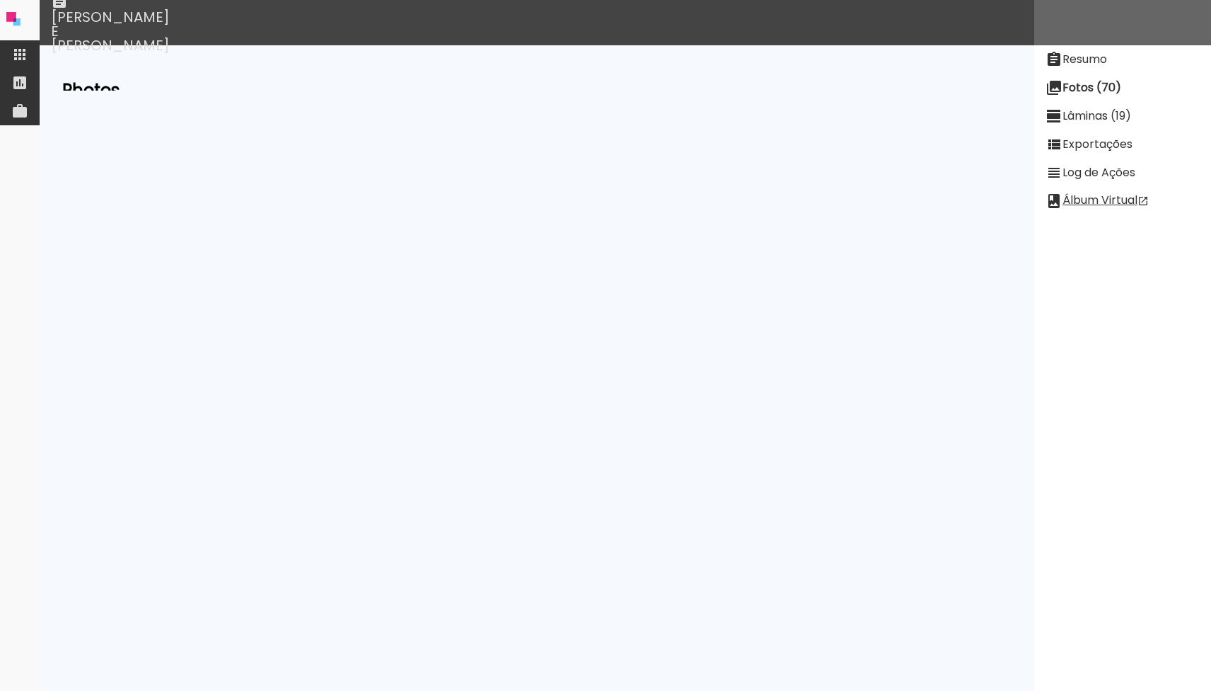
type input "Cy3"
type paper-input "Cy3"
click at [787, 161] on iron-icon at bounding box center [773, 157] width 28 height 17
click at [275, 137] on paper-input-container "Cy3" at bounding box center [297, 129] width 234 height 32
click at [277, 131] on input "Cy3" at bounding box center [297, 129] width 224 height 18
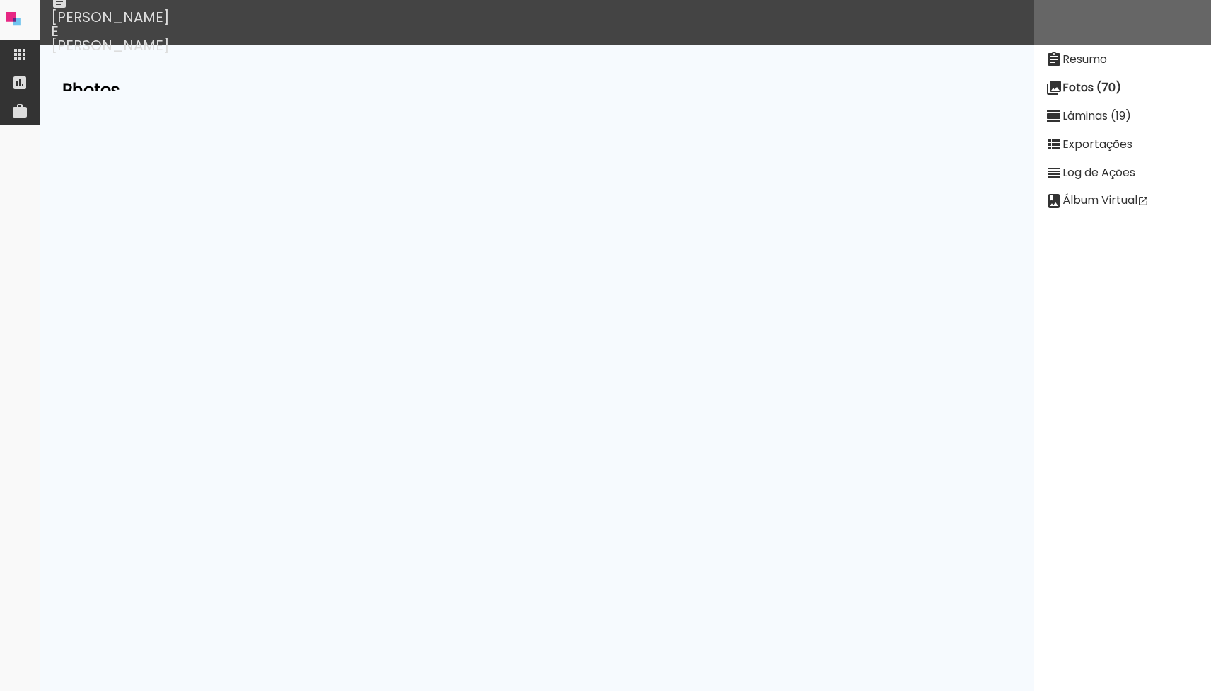
type input "heb"
type paper-input "heb"
click at [793, 154] on iron-icon at bounding box center [778, 157] width 28 height 17
click at [286, 139] on paper-input-container "heb" at bounding box center [297, 129] width 234 height 32
click at [287, 134] on input "heb" at bounding box center [297, 129] width 224 height 18
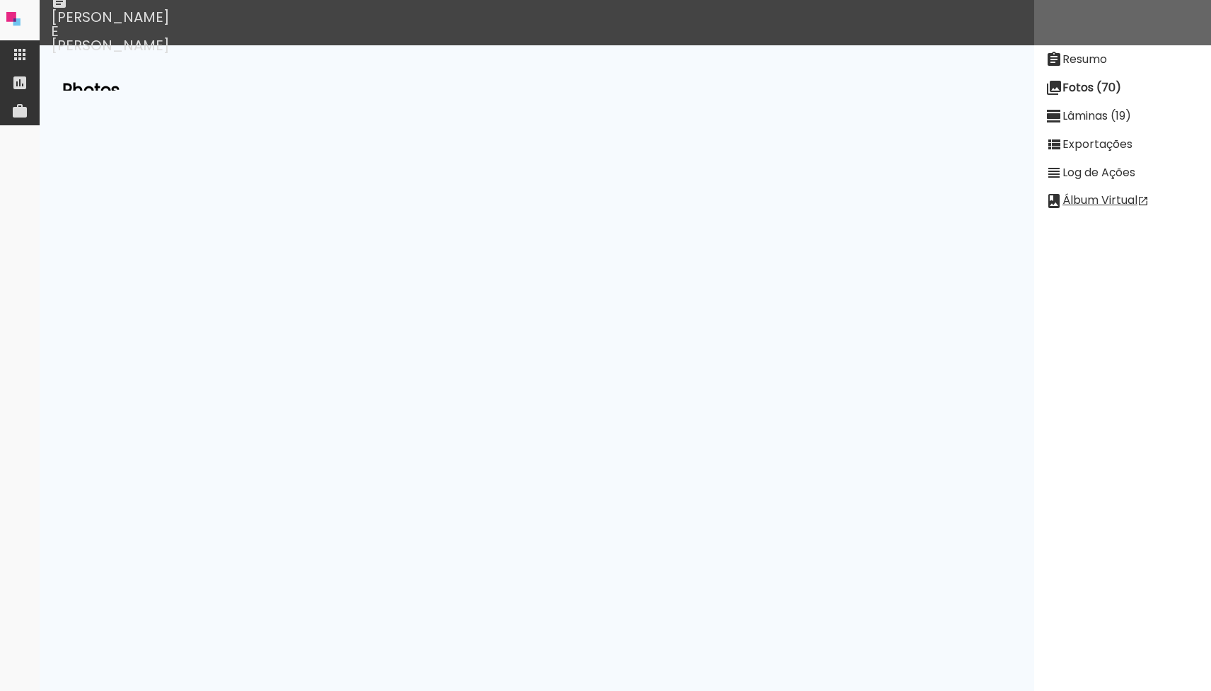
type input "wxb"
type paper-input "wxb"
click at [805, 159] on iron-icon at bounding box center [791, 157] width 28 height 17
click at [318, 134] on input "wxb" at bounding box center [297, 129] width 224 height 18
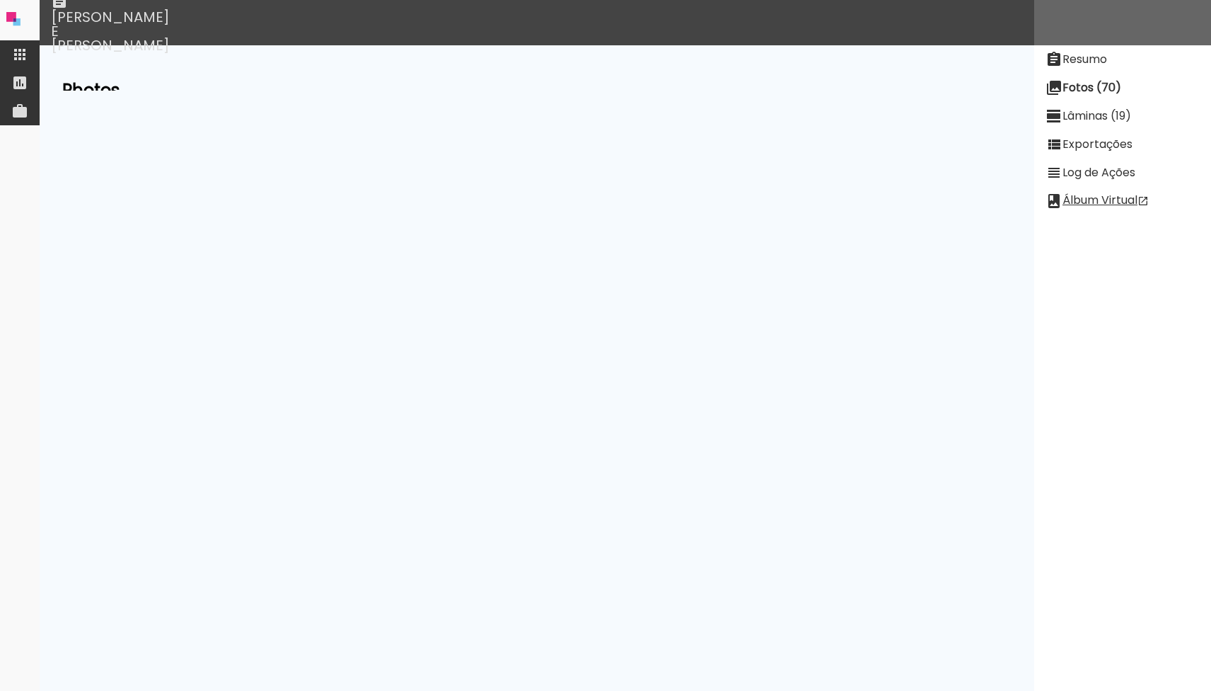
click at [313, 134] on input "wxb" at bounding box center [297, 129] width 224 height 18
click at [1114, 64] on paper-item "Resumo" at bounding box center [1123, 59] width 177 height 28
